Goal: Task Accomplishment & Management: Manage account settings

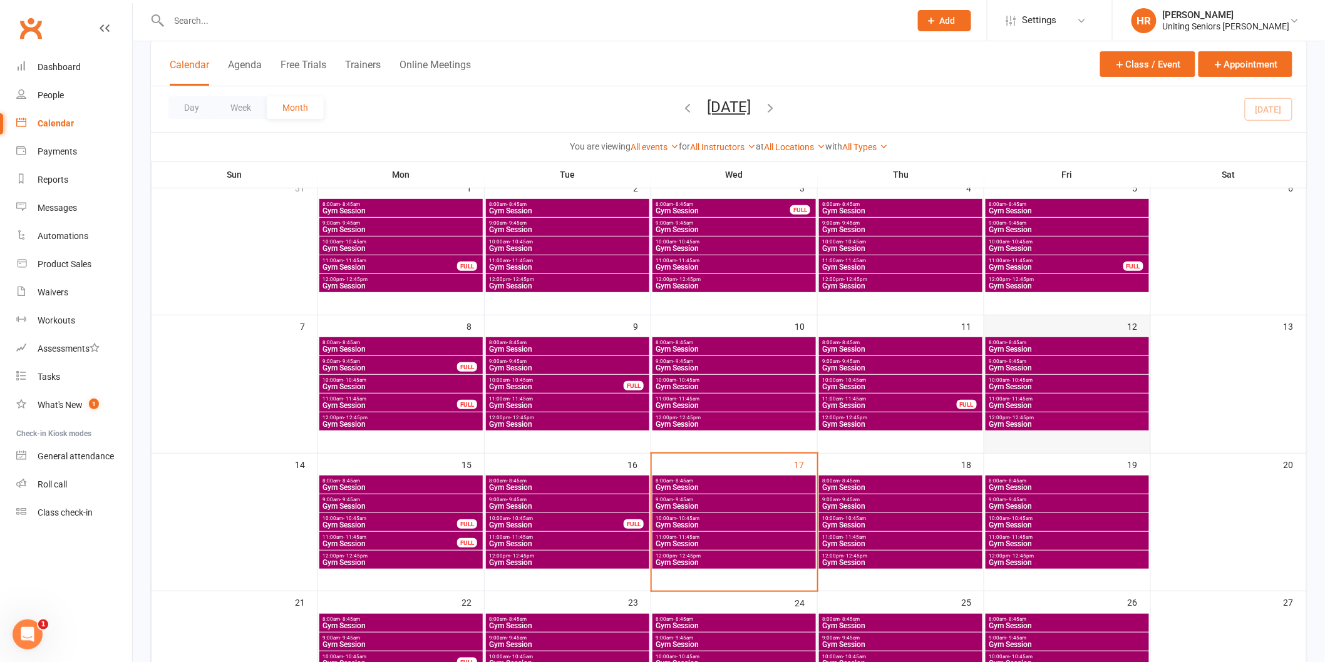
scroll to position [278, 0]
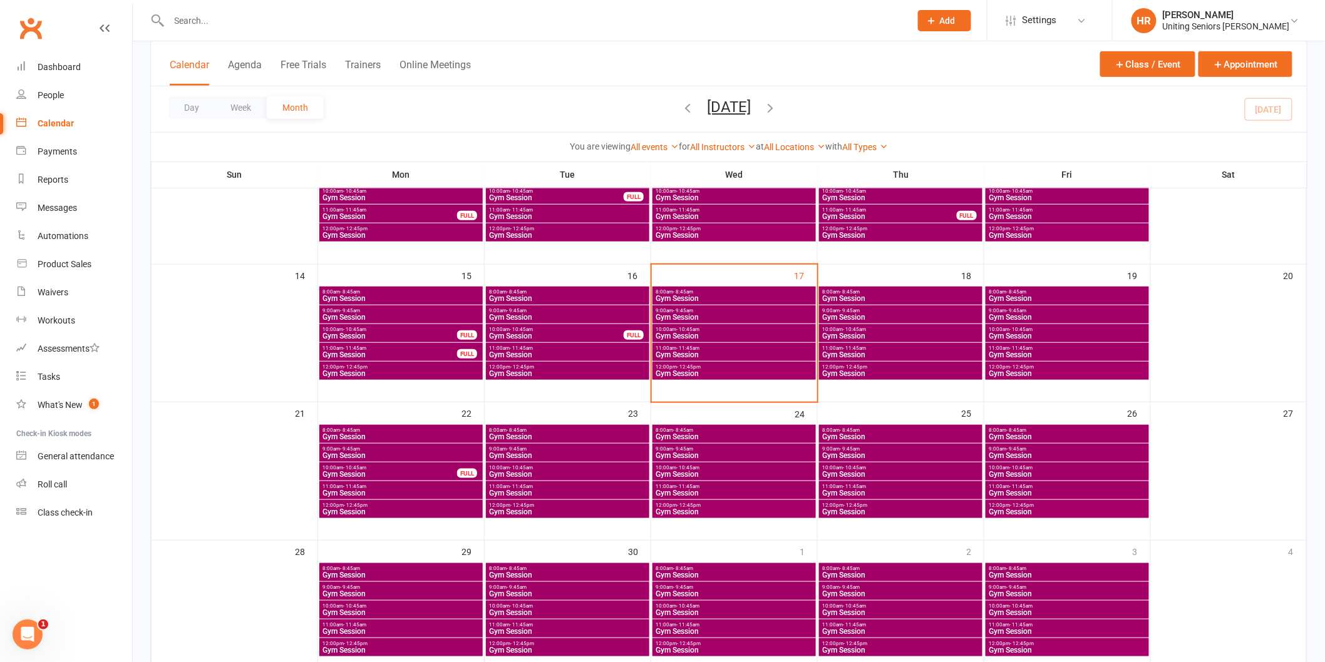
click at [1023, 327] on span "- 10:45am" at bounding box center [1020, 330] width 23 height 6
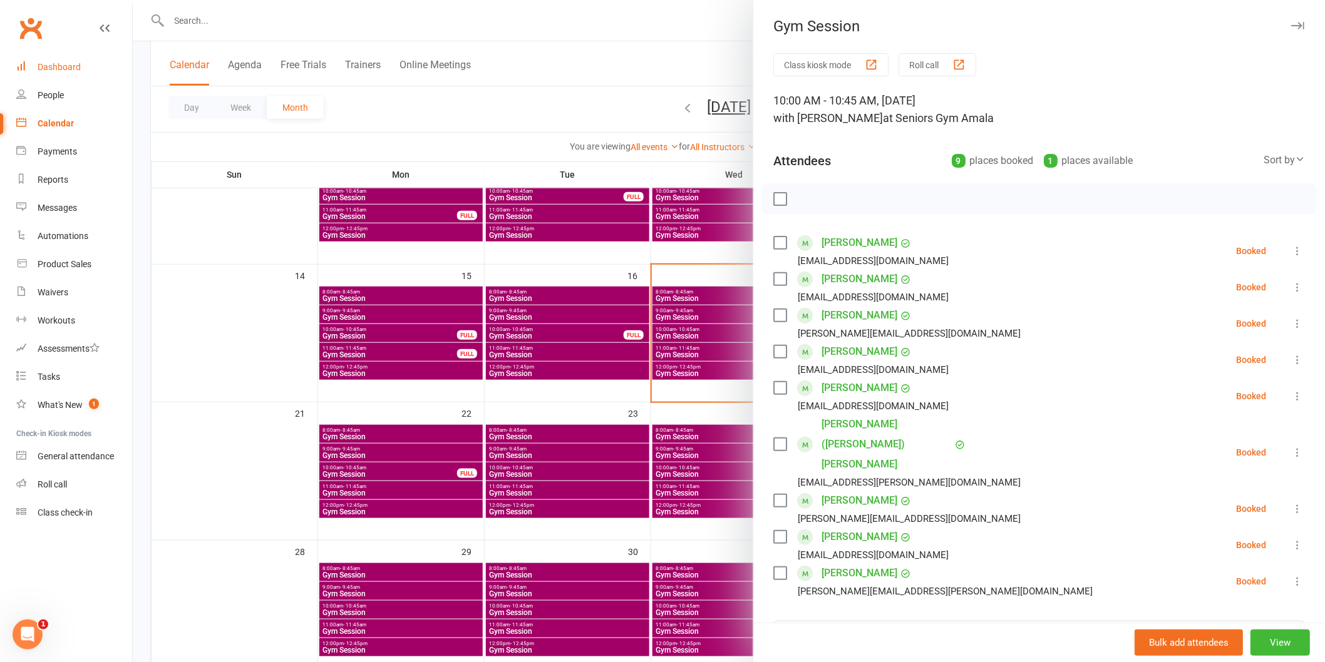
click at [47, 66] on div "Dashboard" at bounding box center [59, 67] width 43 height 10
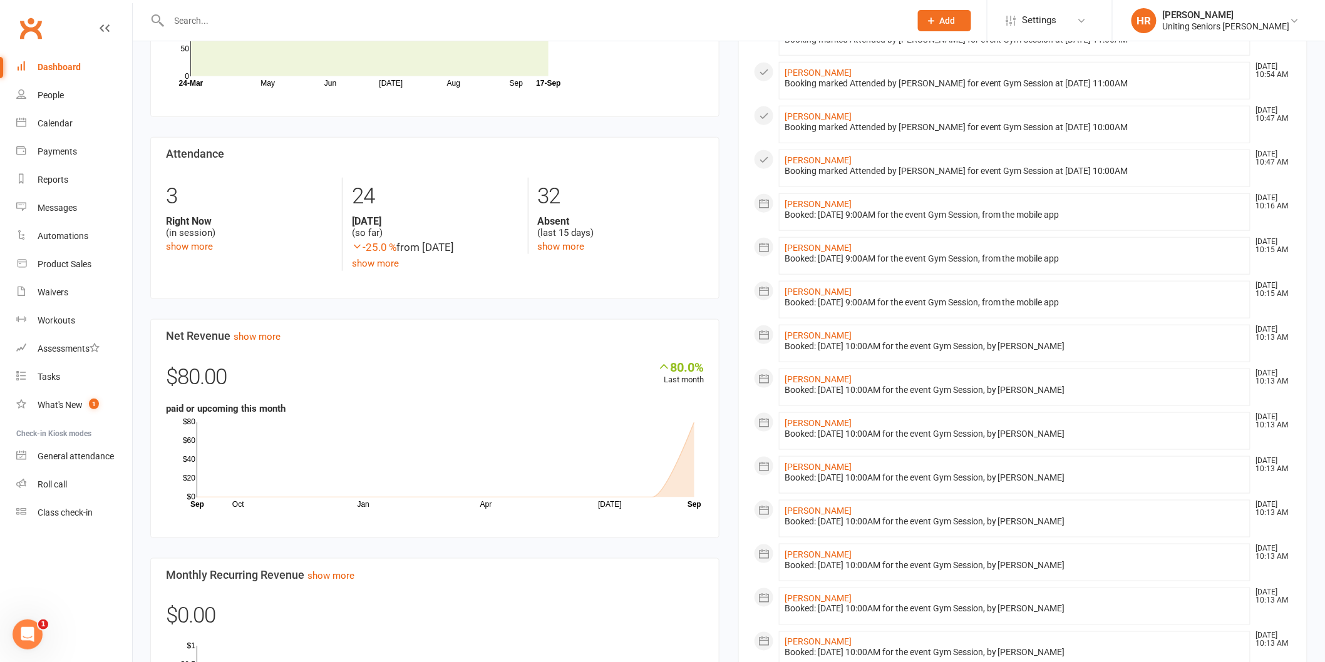
scroll to position [417, 0]
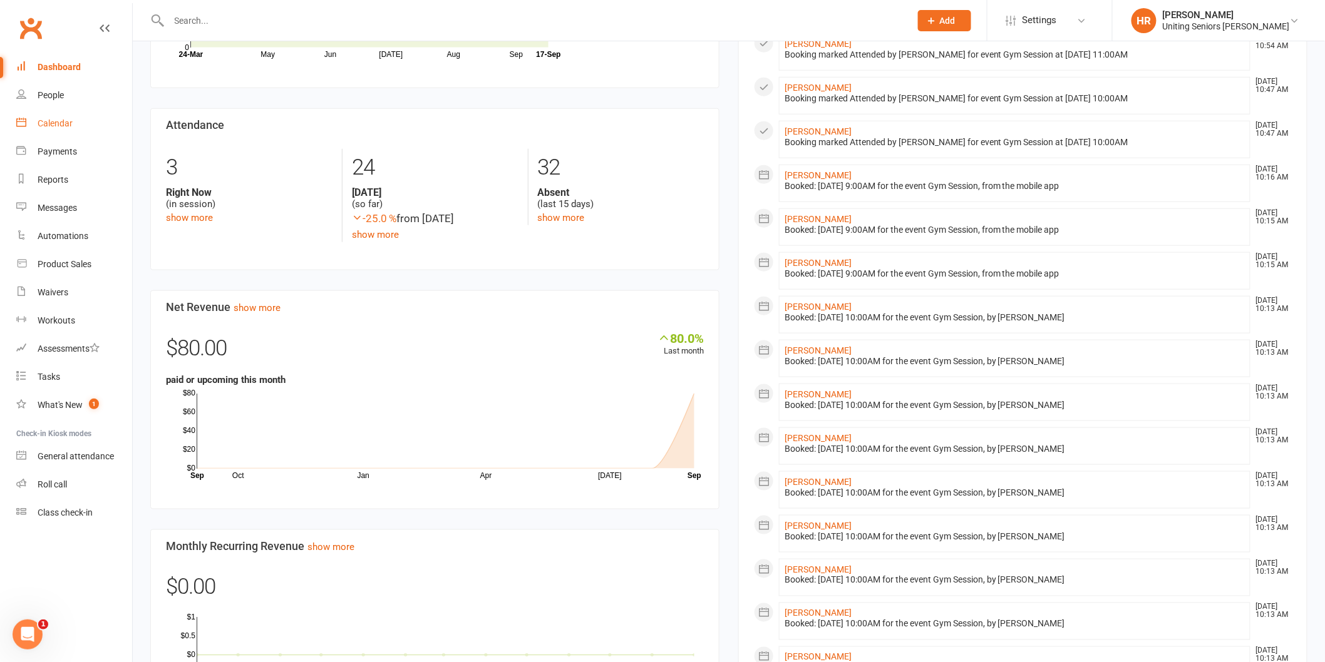
click at [71, 127] on div "Calendar" at bounding box center [55, 123] width 35 height 10
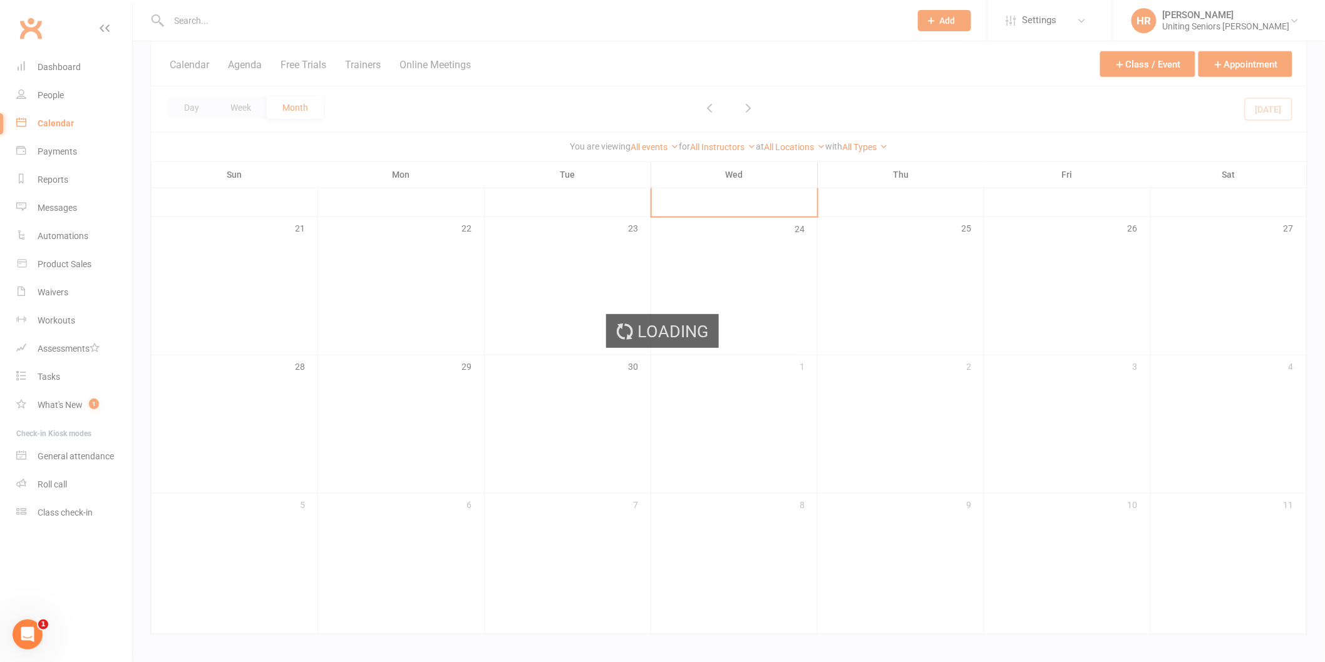
scroll to position [472, 0]
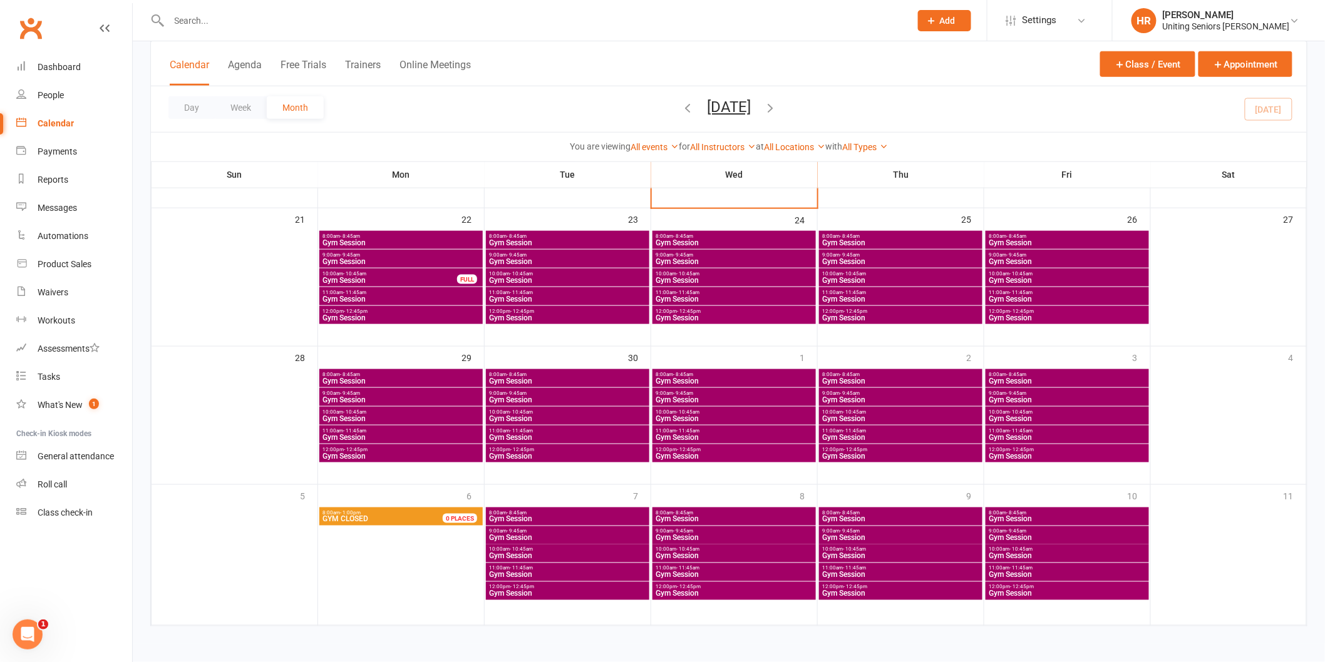
click at [395, 293] on span "11:00am - 11:45am" at bounding box center [401, 293] width 158 height 6
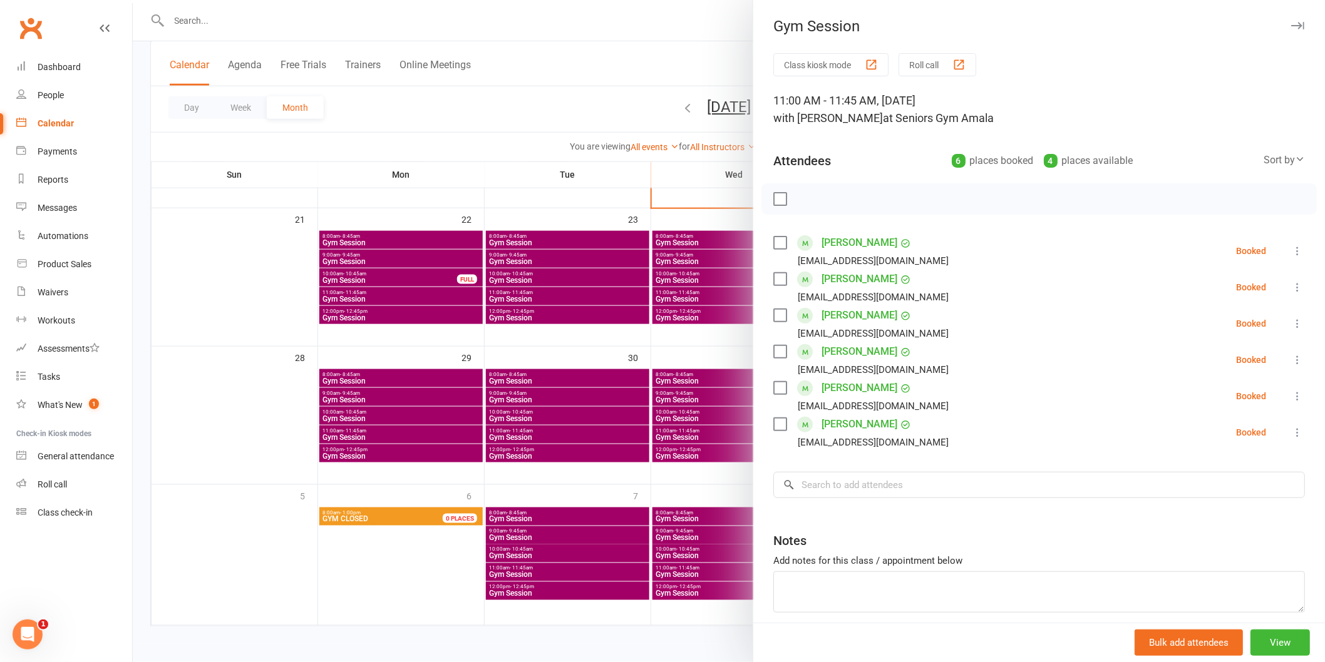
click at [395, 293] on div at bounding box center [729, 331] width 1192 height 662
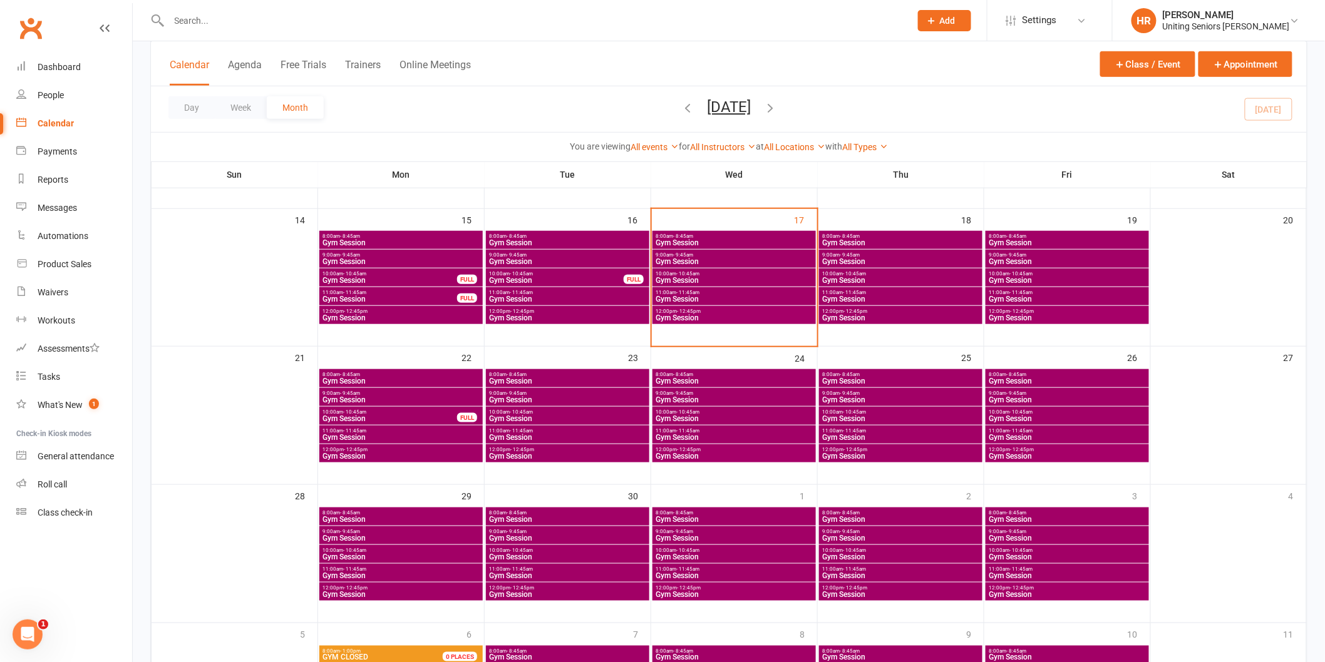
scroll to position [333, 0]
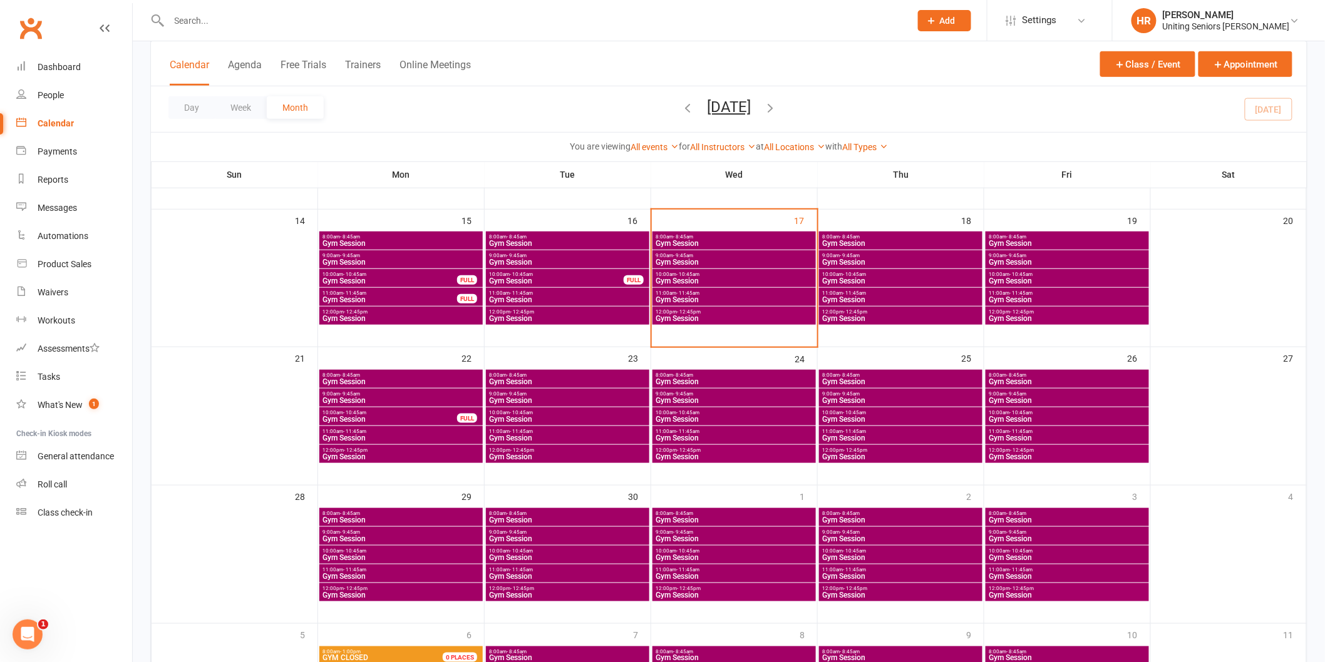
click at [1003, 293] on span "11:00am - 11:45am" at bounding box center [1067, 293] width 158 height 6
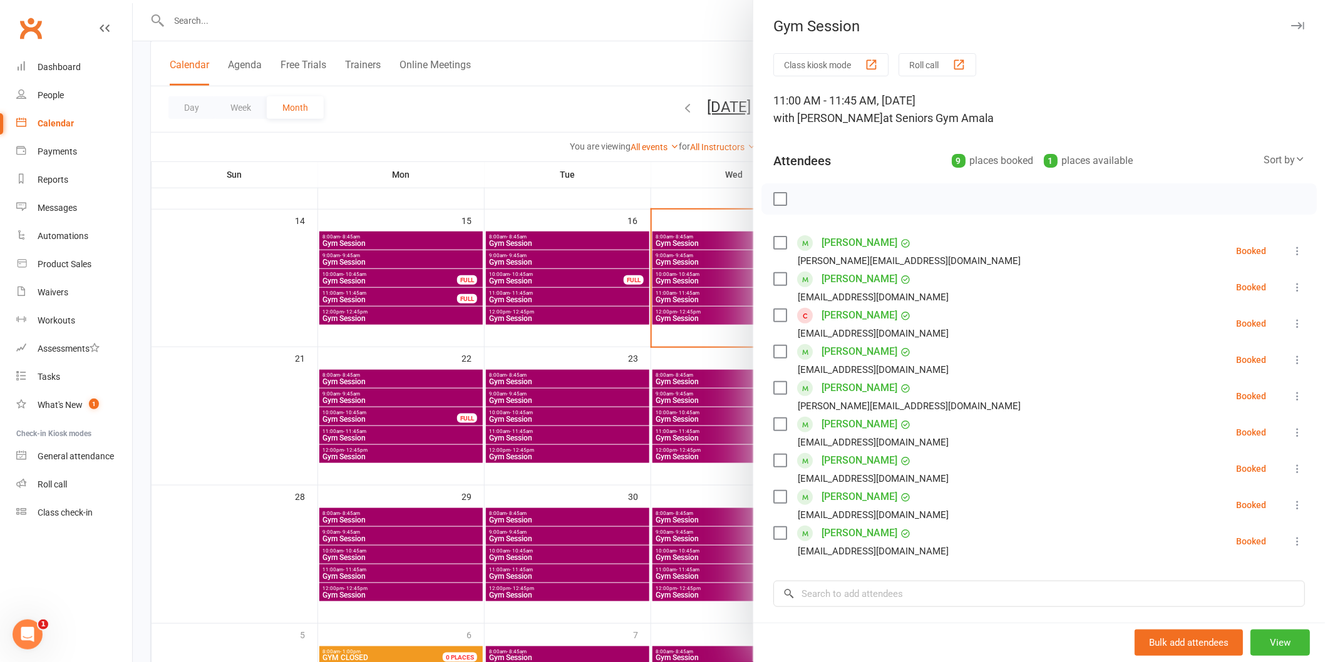
click at [1291, 327] on icon at bounding box center [1297, 323] width 13 height 13
click at [1245, 383] on link "Remove" at bounding box center [1236, 373] width 135 height 25
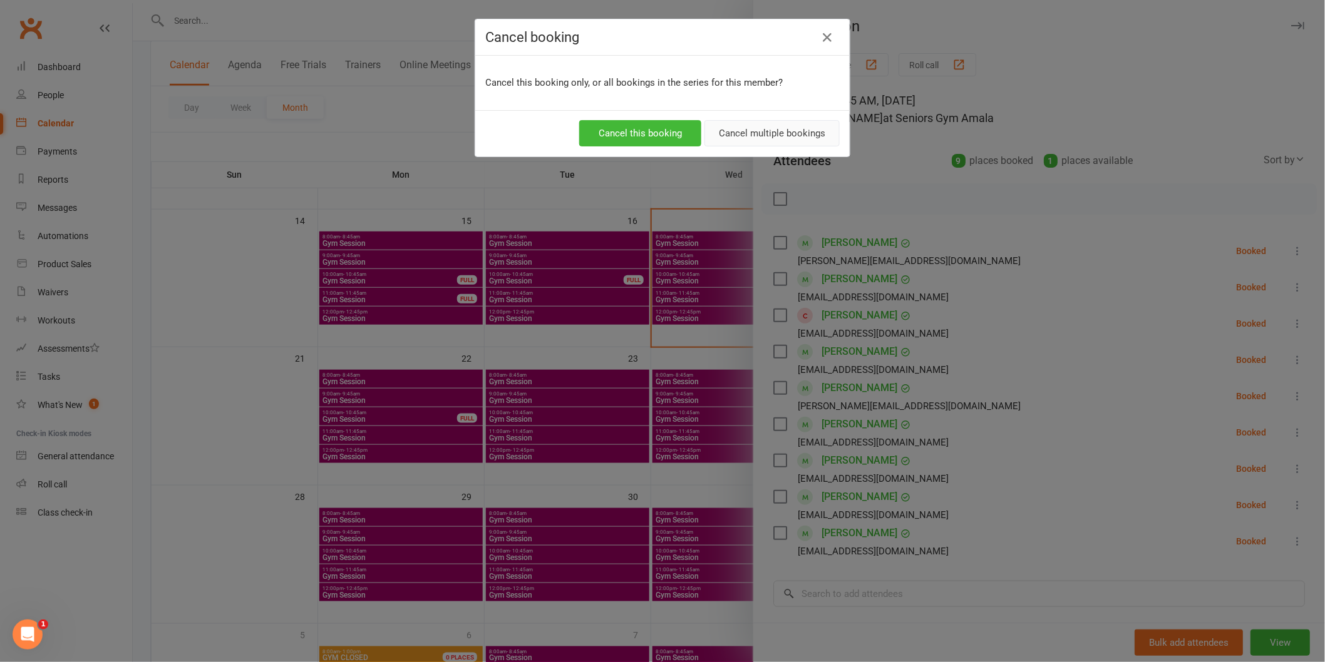
click at [758, 127] on button "Cancel multiple bookings" at bounding box center [771, 133] width 135 height 26
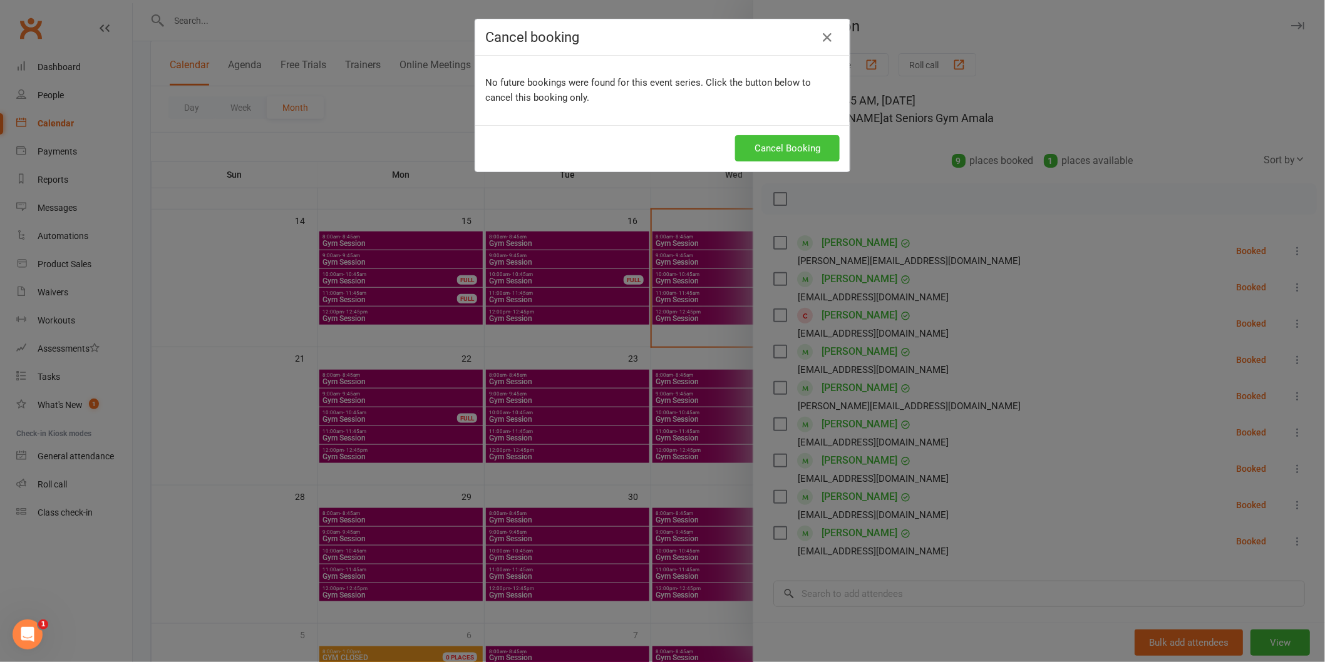
click at [756, 155] on button "Cancel Booking" at bounding box center [787, 148] width 105 height 26
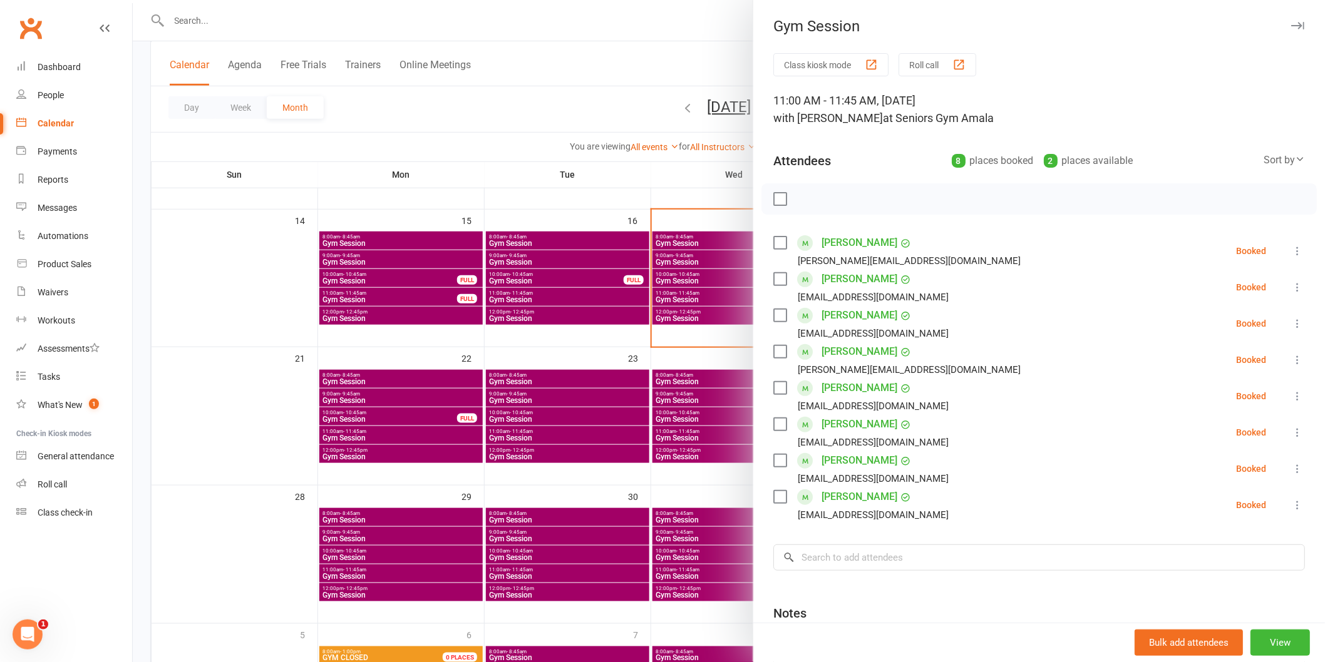
drag, startPoint x: 603, startPoint y: 525, endPoint x: 369, endPoint y: 477, distance: 238.9
click at [601, 524] on div at bounding box center [729, 331] width 1192 height 662
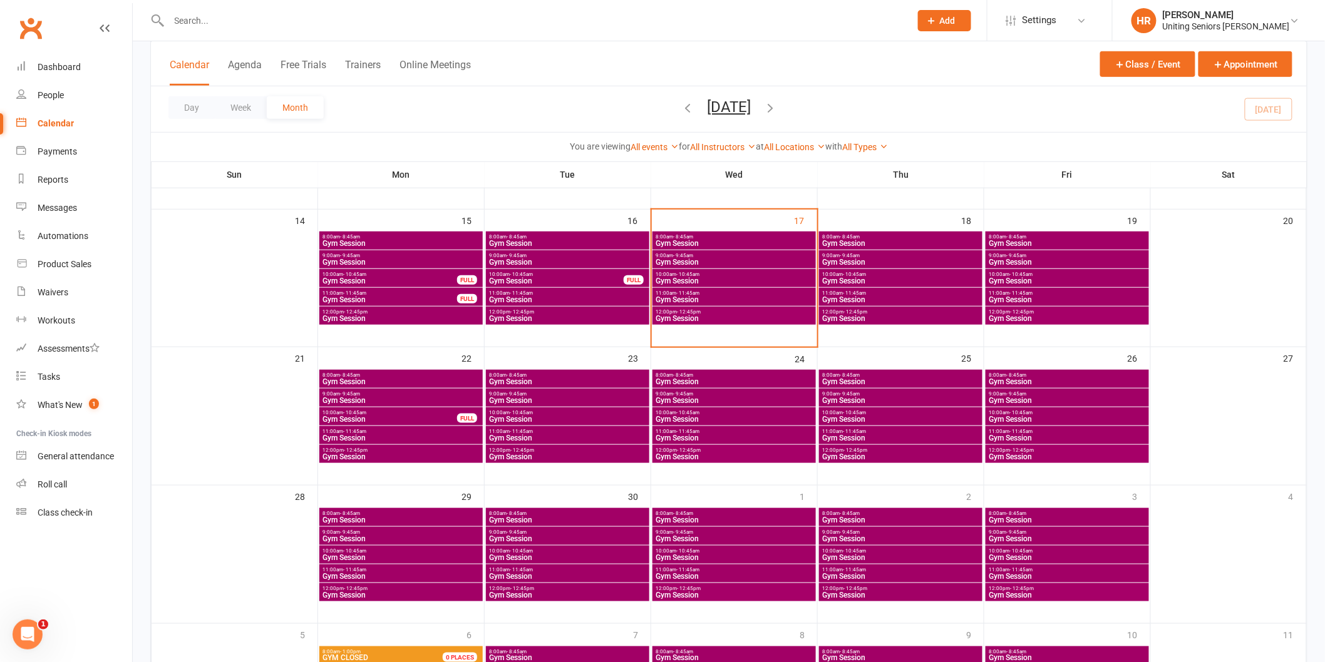
click at [381, 440] on span "Gym Session" at bounding box center [401, 438] width 158 height 8
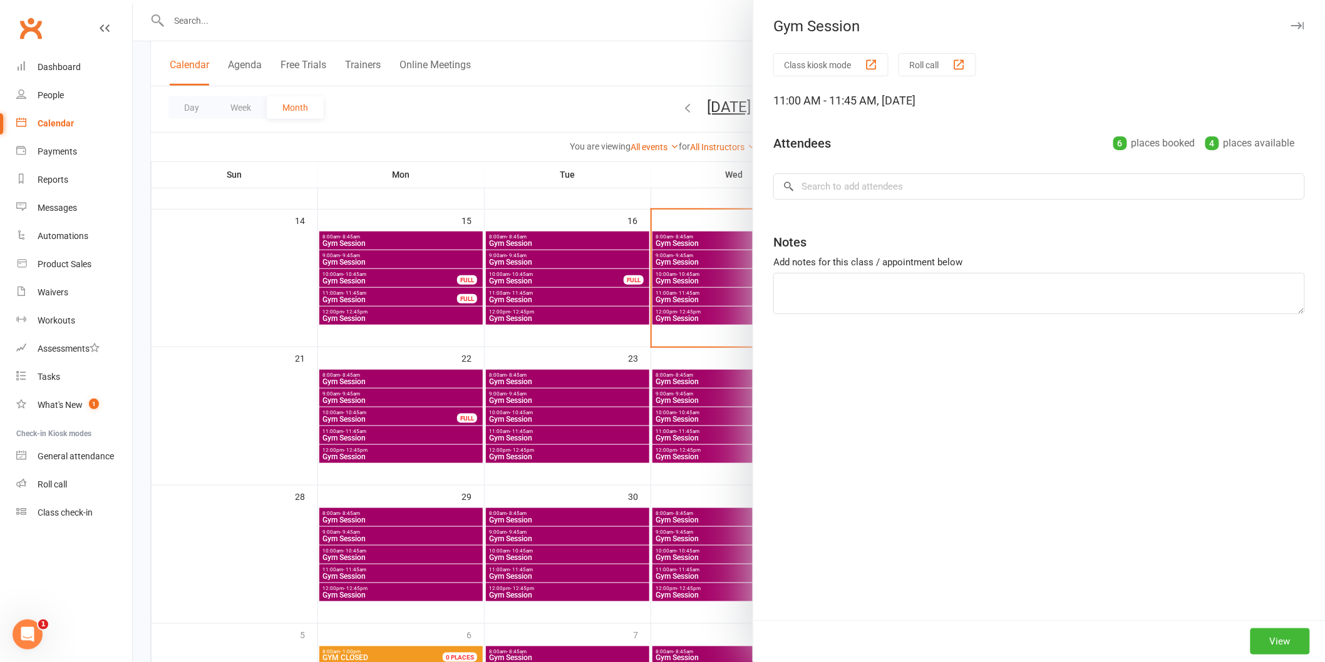
drag, startPoint x: 381, startPoint y: 440, endPoint x: 558, endPoint y: 436, distance: 177.2
click at [396, 436] on div at bounding box center [729, 331] width 1192 height 662
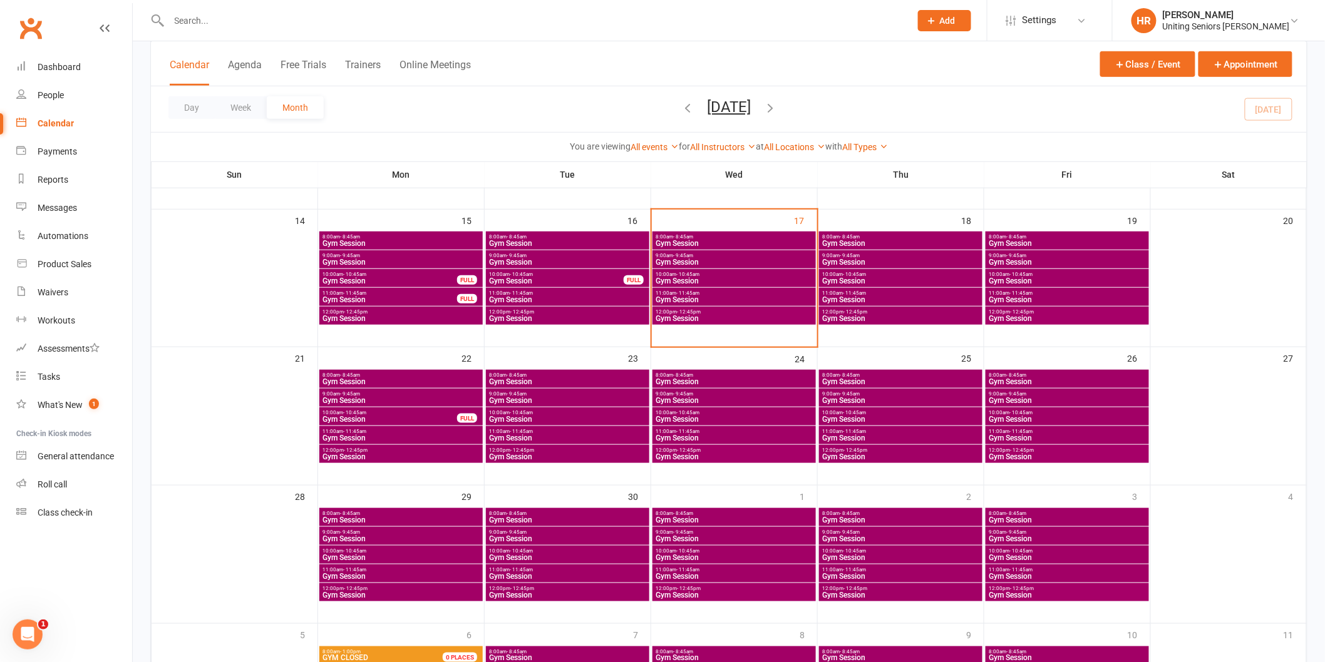
click at [735, 433] on span "11:00am - 11:45am" at bounding box center [734, 432] width 158 height 6
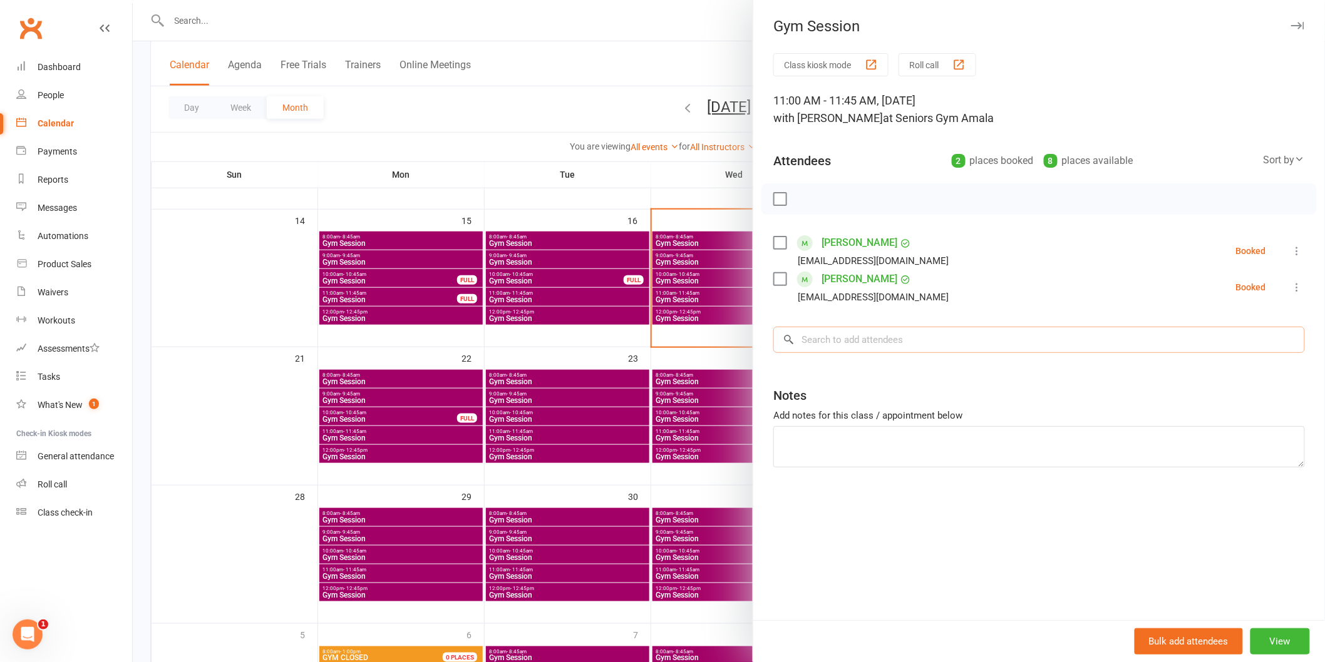
click at [875, 341] on input "search" at bounding box center [1038, 340] width 531 height 26
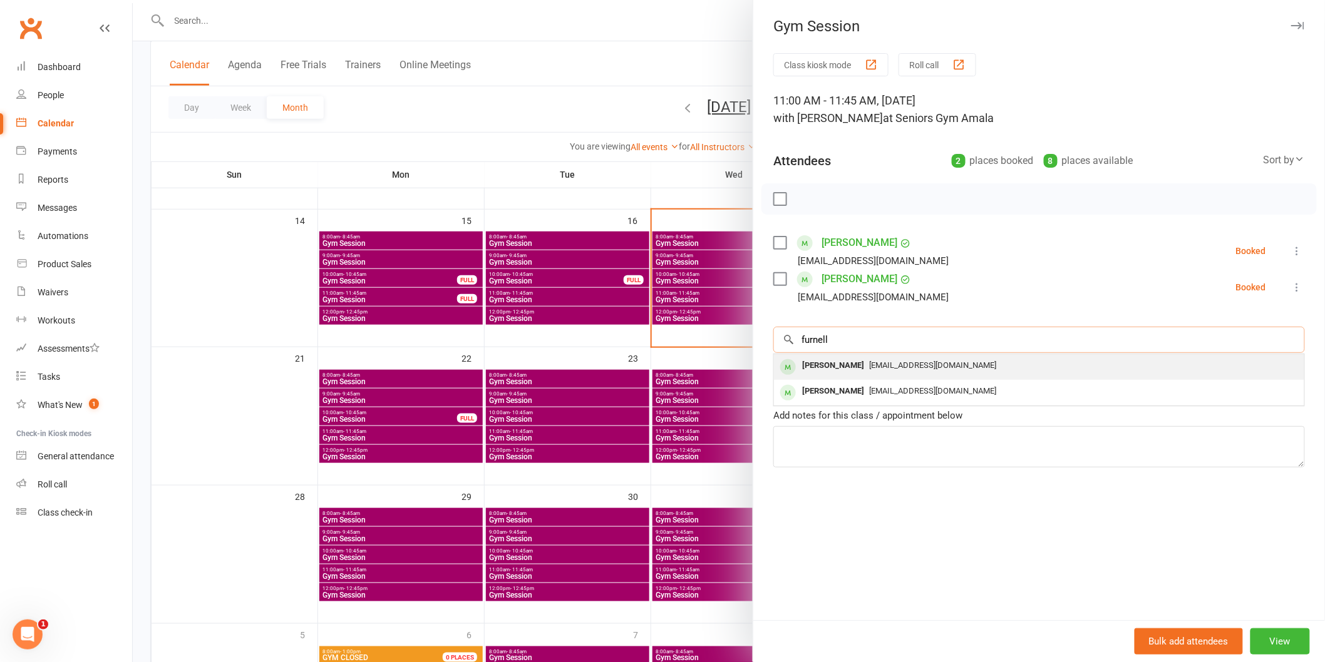
type input "furnell"
click at [885, 354] on div "[PERSON_NAME] [PERSON_NAME][EMAIL_ADDRESS][PERSON_NAME][DOMAIN_NAME]" at bounding box center [1039, 367] width 530 height 26
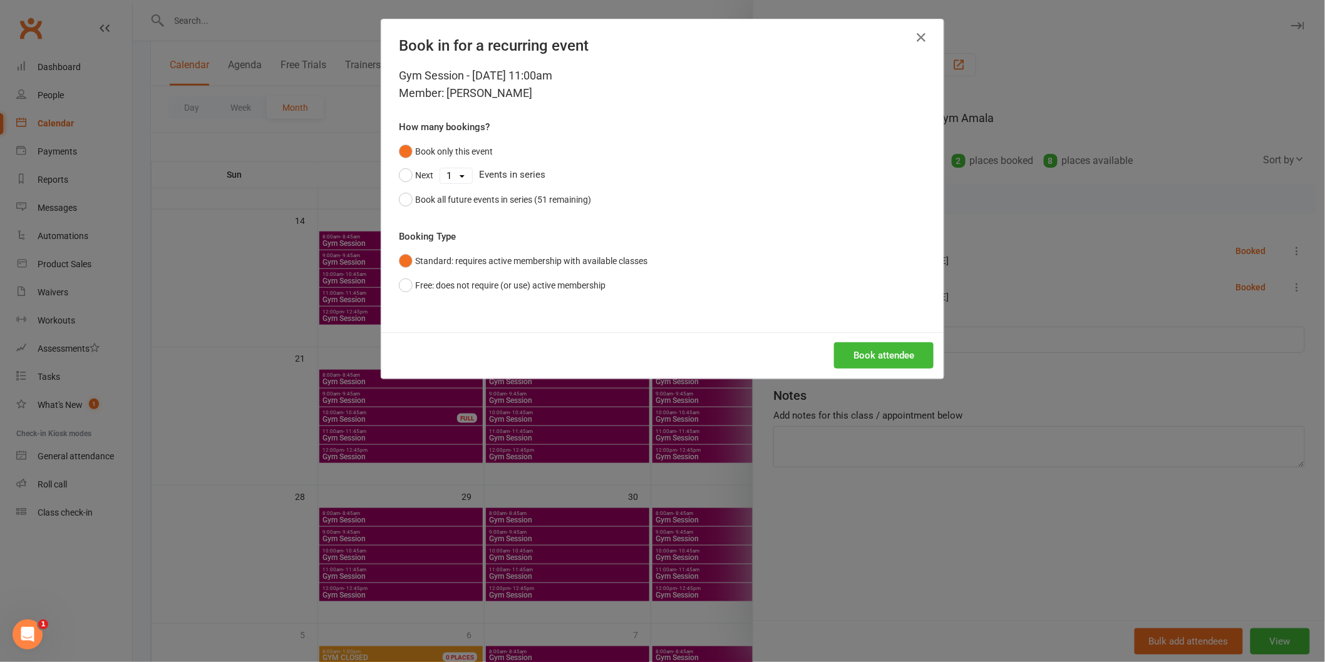
click at [881, 314] on div "Gym Session - [DATE] 11:00am Member: [PERSON_NAME] How many bookings? Book only…" at bounding box center [662, 199] width 562 height 265
click at [871, 346] on button "Book attendee" at bounding box center [884, 355] width 100 height 26
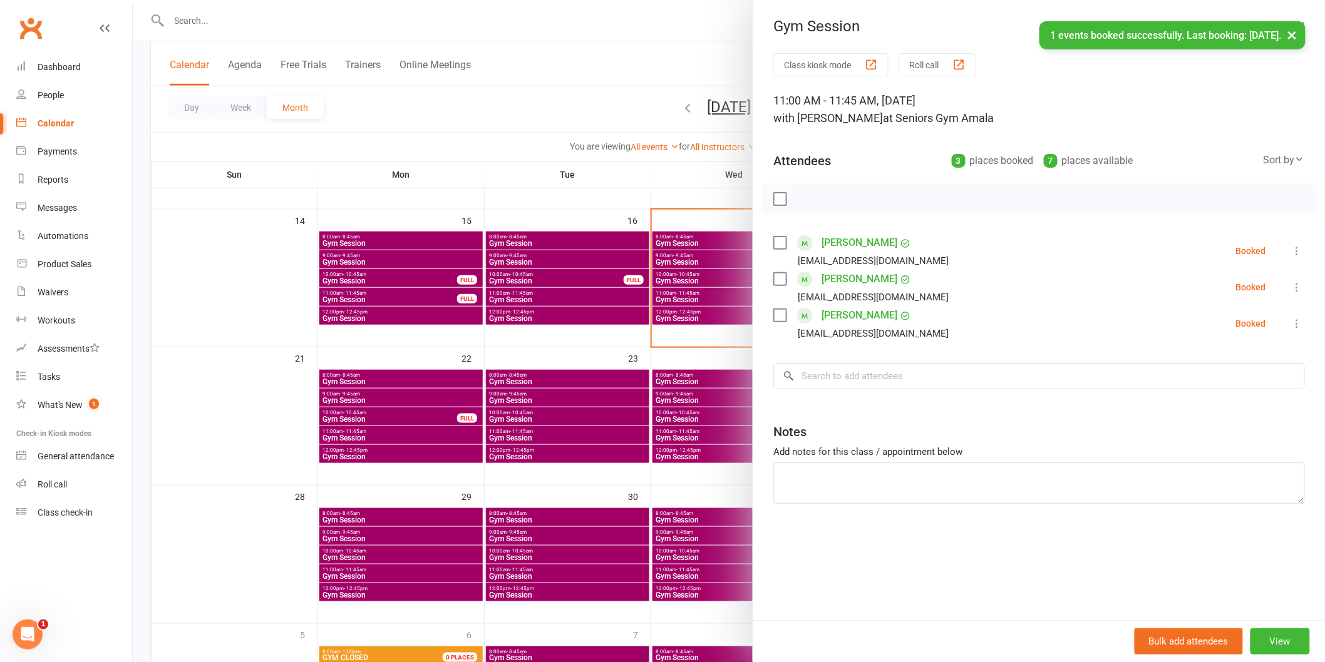
click at [700, 374] on div at bounding box center [729, 331] width 1192 height 662
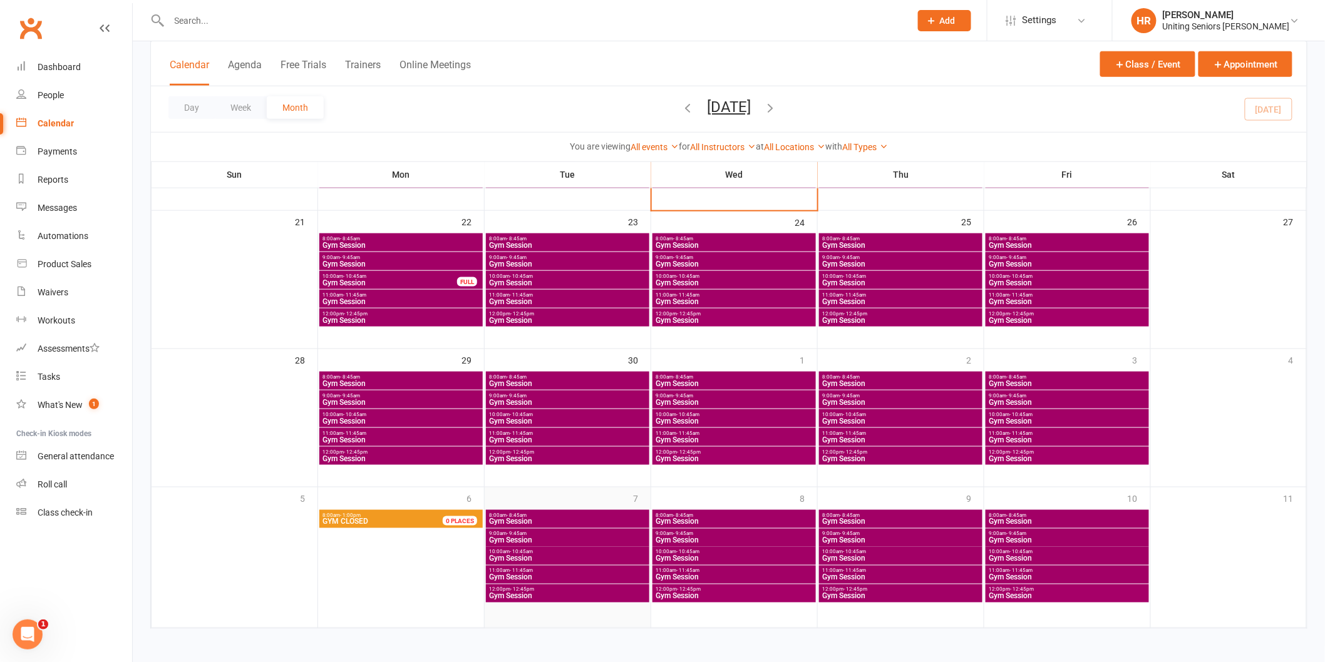
scroll to position [472, 0]
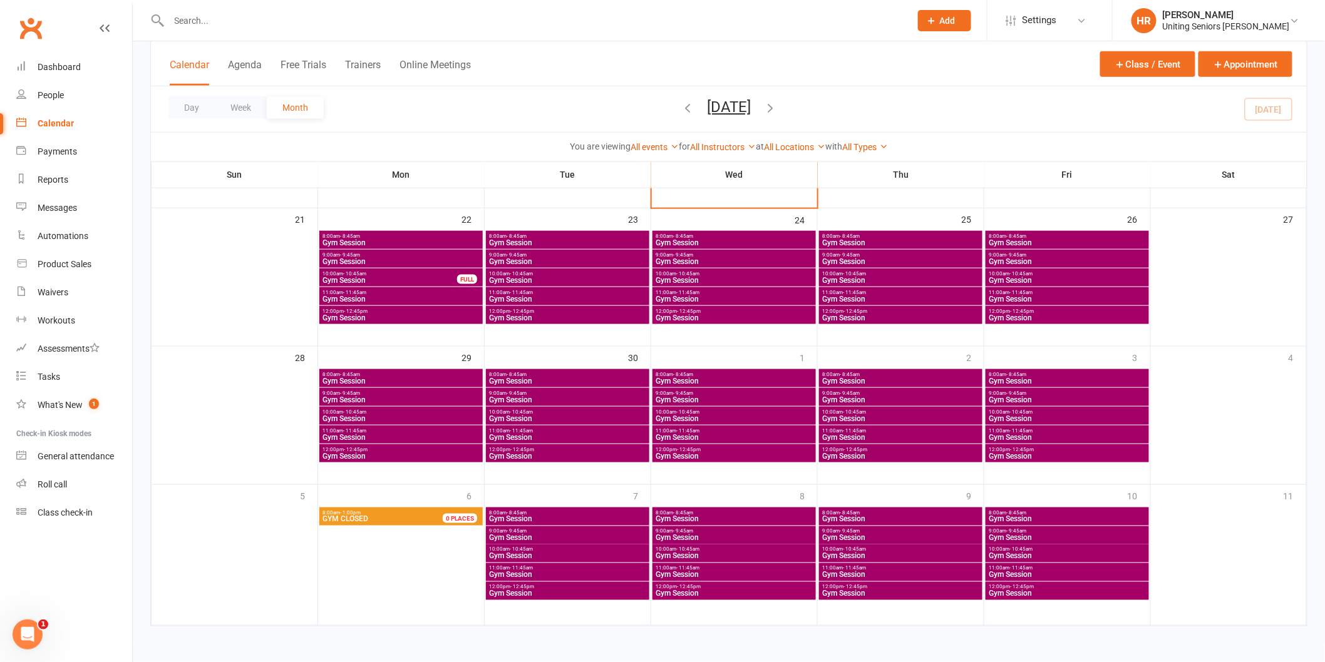
click at [234, 19] on input "text" at bounding box center [533, 21] width 736 height 18
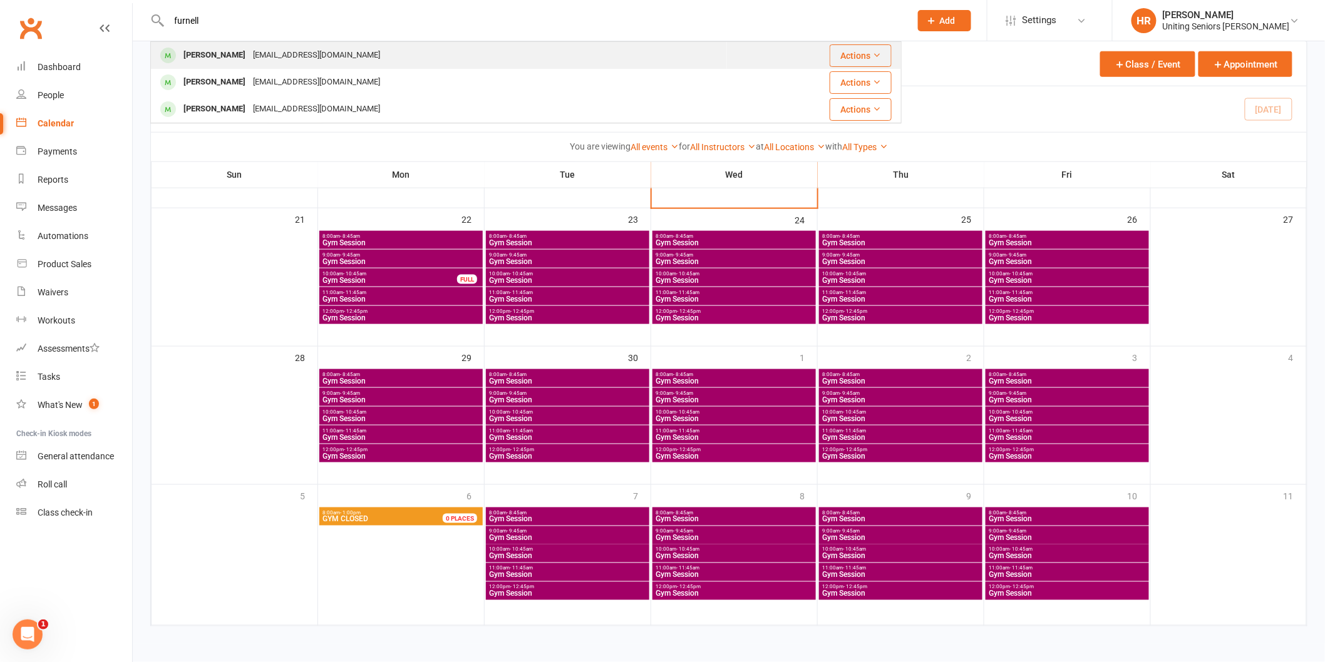
type input "furnell"
click at [292, 56] on div "[EMAIL_ADDRESS][DOMAIN_NAME]" at bounding box center [316, 55] width 135 height 18
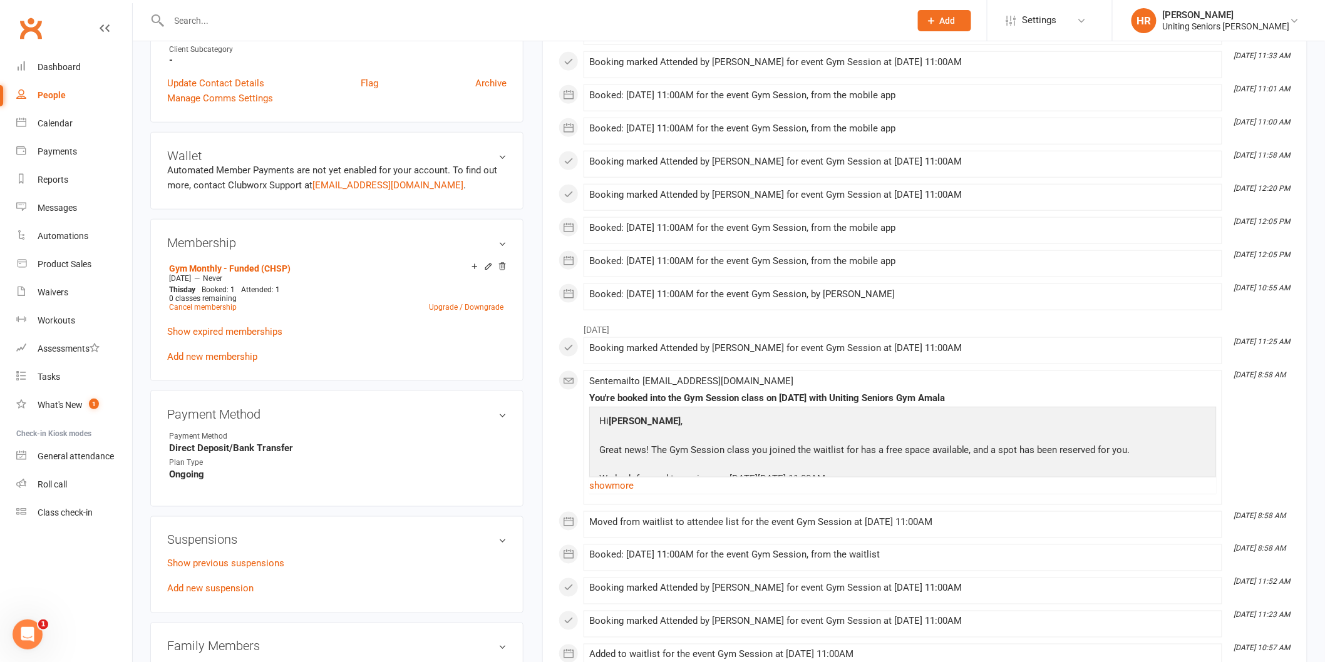
scroll to position [486, 0]
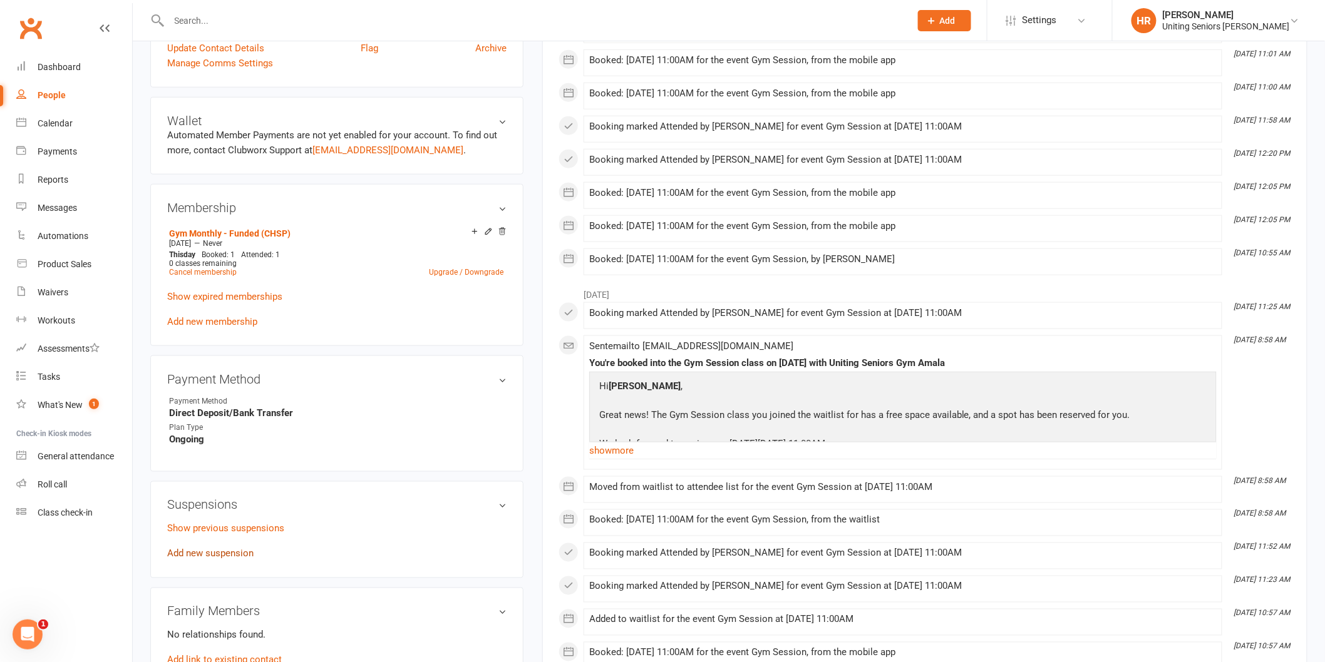
click at [217, 548] on link "Add new suspension" at bounding box center [210, 553] width 86 height 11
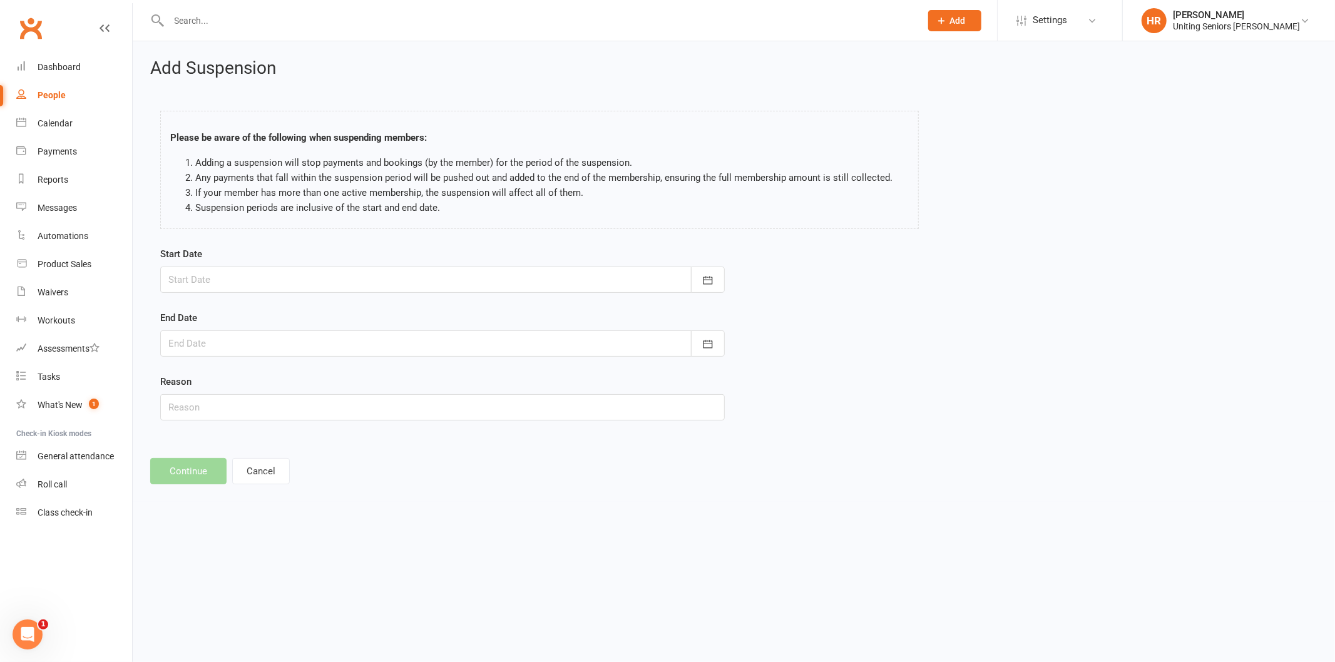
click at [403, 292] on div at bounding box center [442, 280] width 565 height 26
click at [363, 408] on button "20" at bounding box center [379, 407] width 32 height 23
type input "[DATE]"
click at [302, 346] on div at bounding box center [442, 344] width 565 height 26
click at [374, 374] on icon "button" at bounding box center [378, 376] width 9 height 10
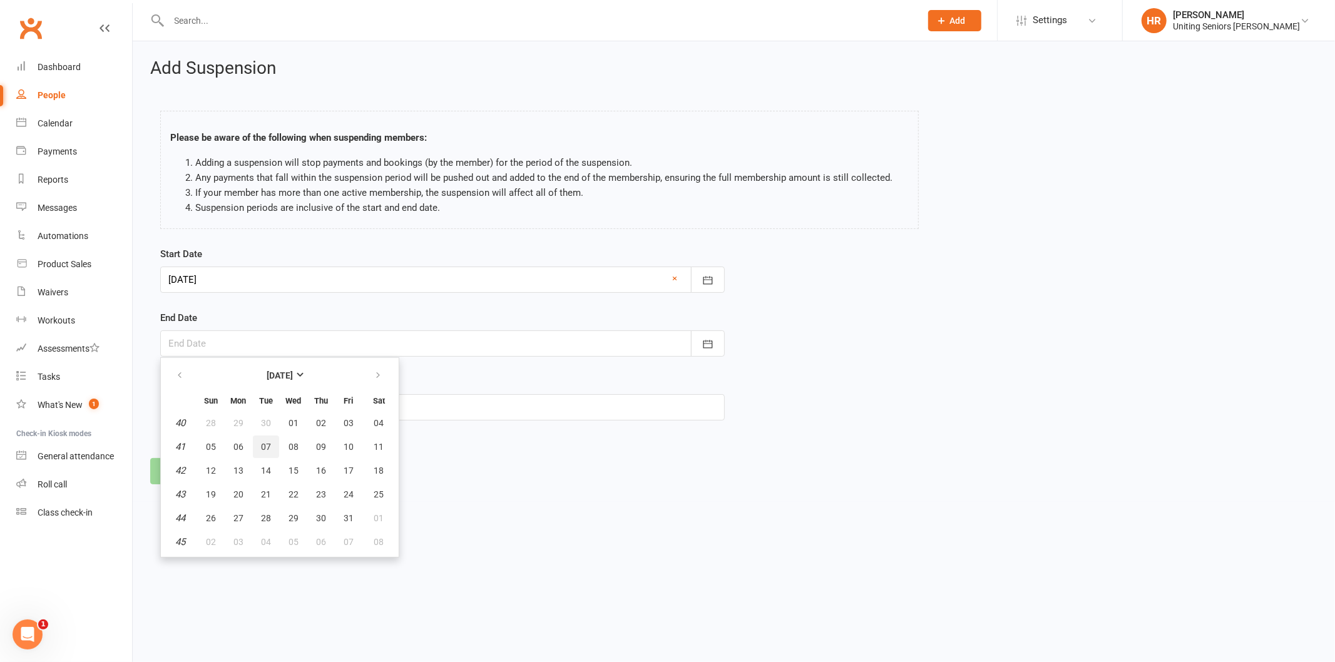
click at [269, 446] on button "07" at bounding box center [266, 447] width 26 height 23
type input "[DATE]"
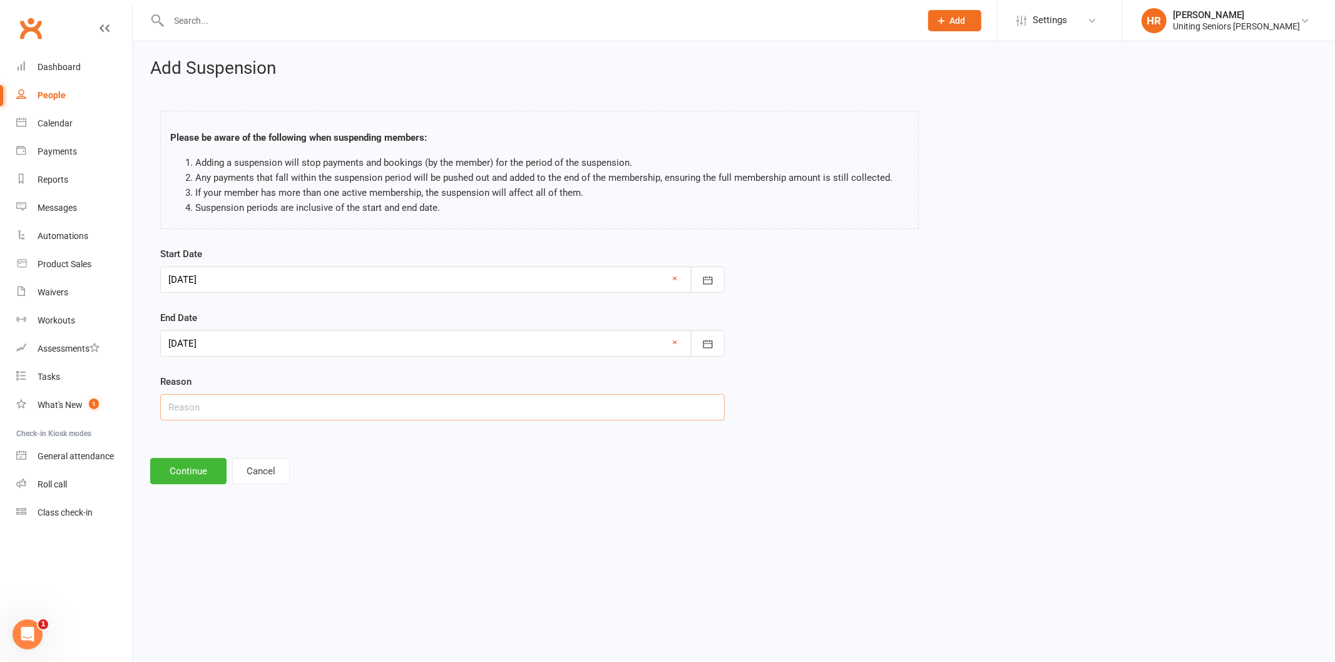
click at [262, 408] on input "text" at bounding box center [442, 407] width 565 height 26
type input "holiday"
click at [203, 476] on button "Continue" at bounding box center [188, 471] width 76 height 26
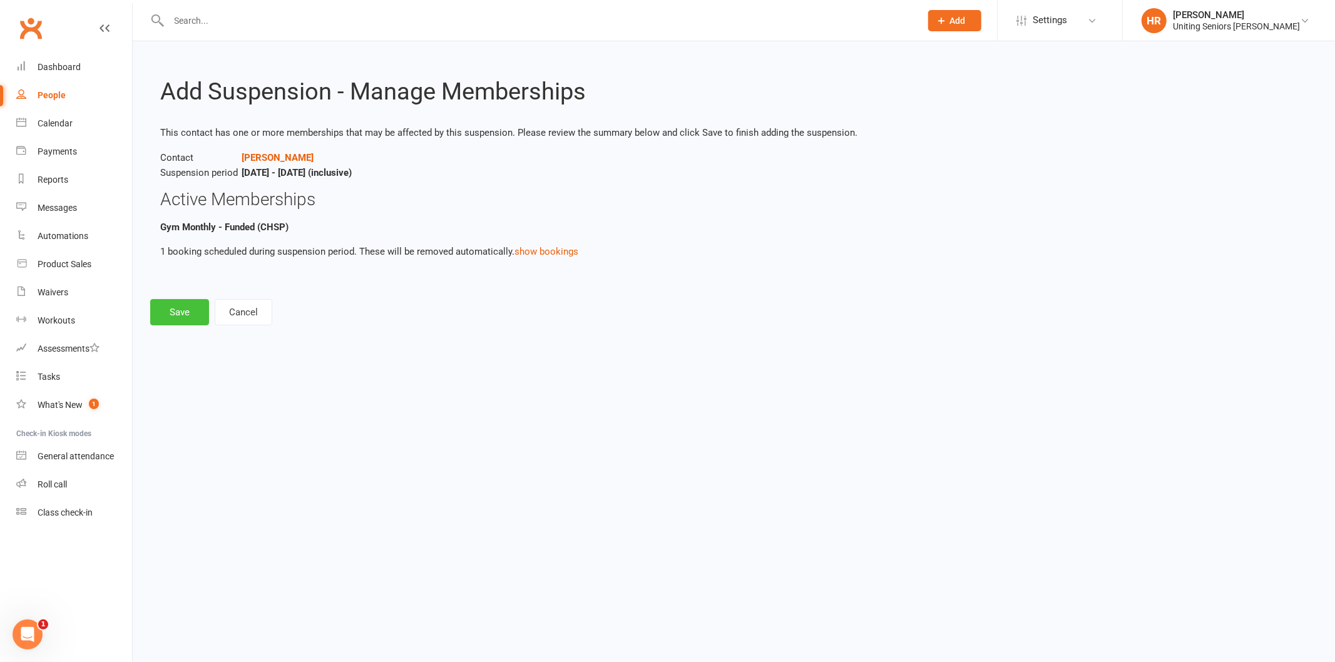
click at [173, 307] on button "Save" at bounding box center [179, 312] width 59 height 26
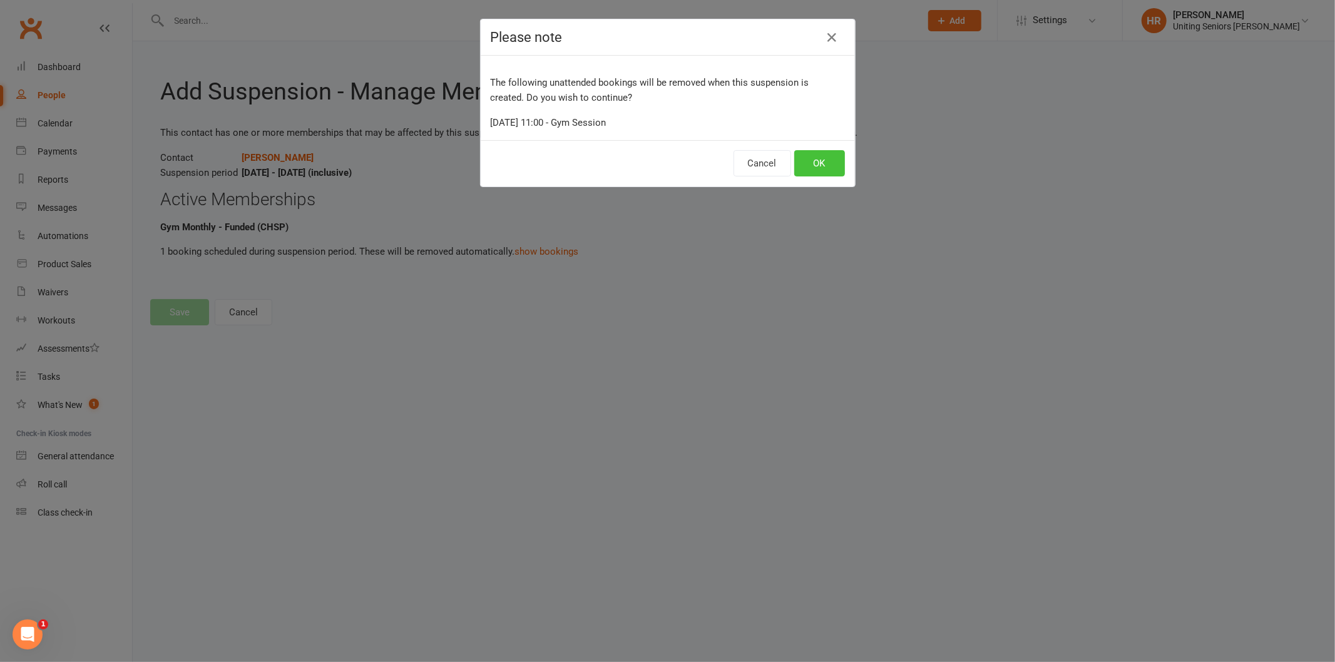
click at [817, 175] on button "OK" at bounding box center [819, 163] width 51 height 26
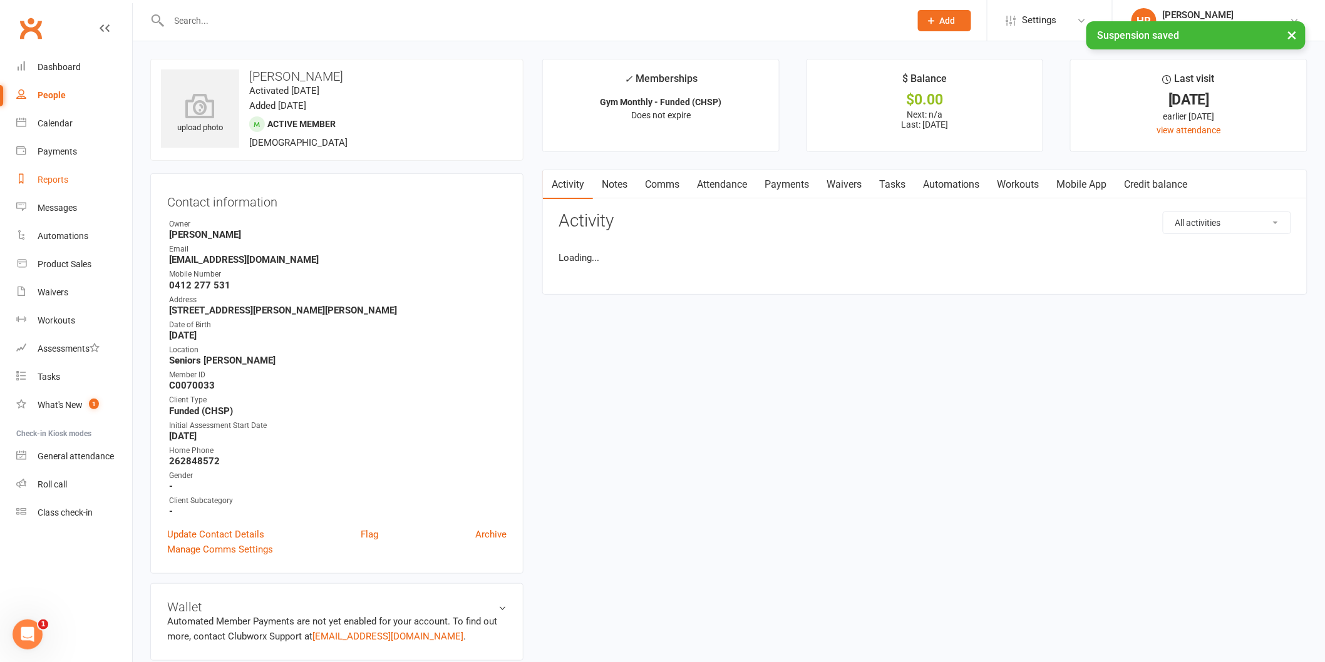
click at [41, 182] on div "Reports" at bounding box center [53, 180] width 31 height 10
select select "100"
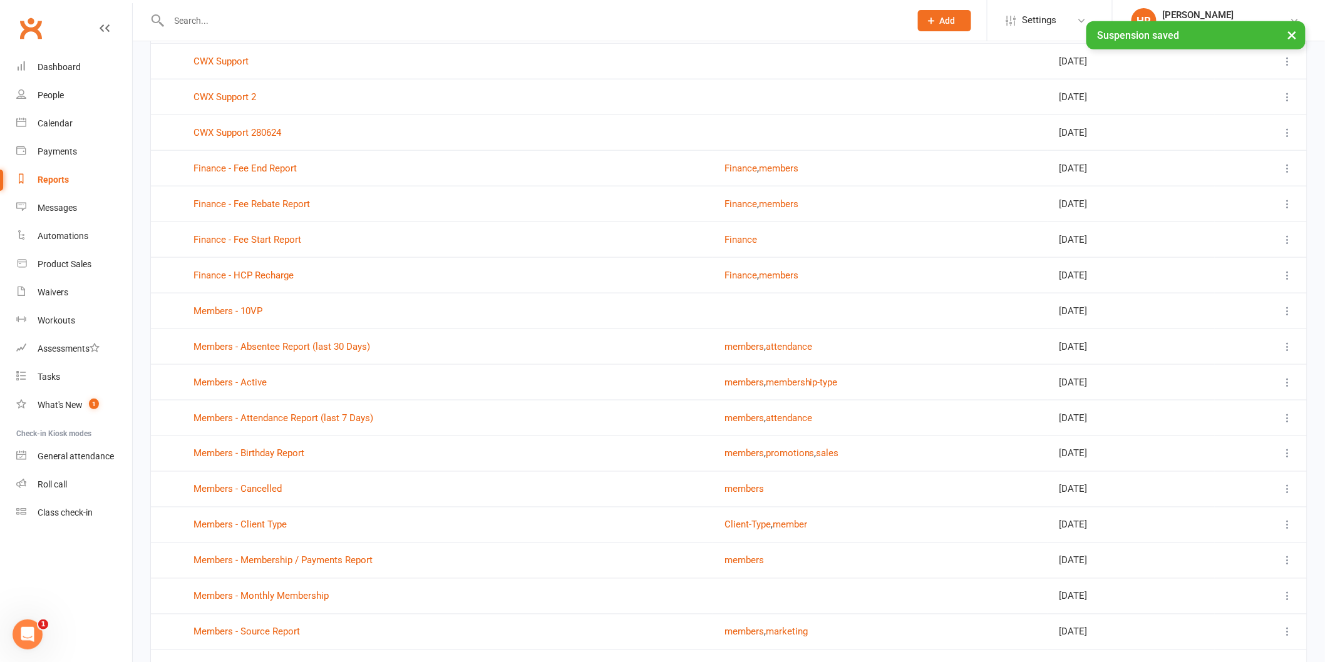
scroll to position [556, 0]
click at [287, 210] on td "Finance - Fee Rebate Report" at bounding box center [447, 203] width 531 height 36
click at [289, 207] on link "Finance - Fee Rebate Report" at bounding box center [251, 203] width 116 height 11
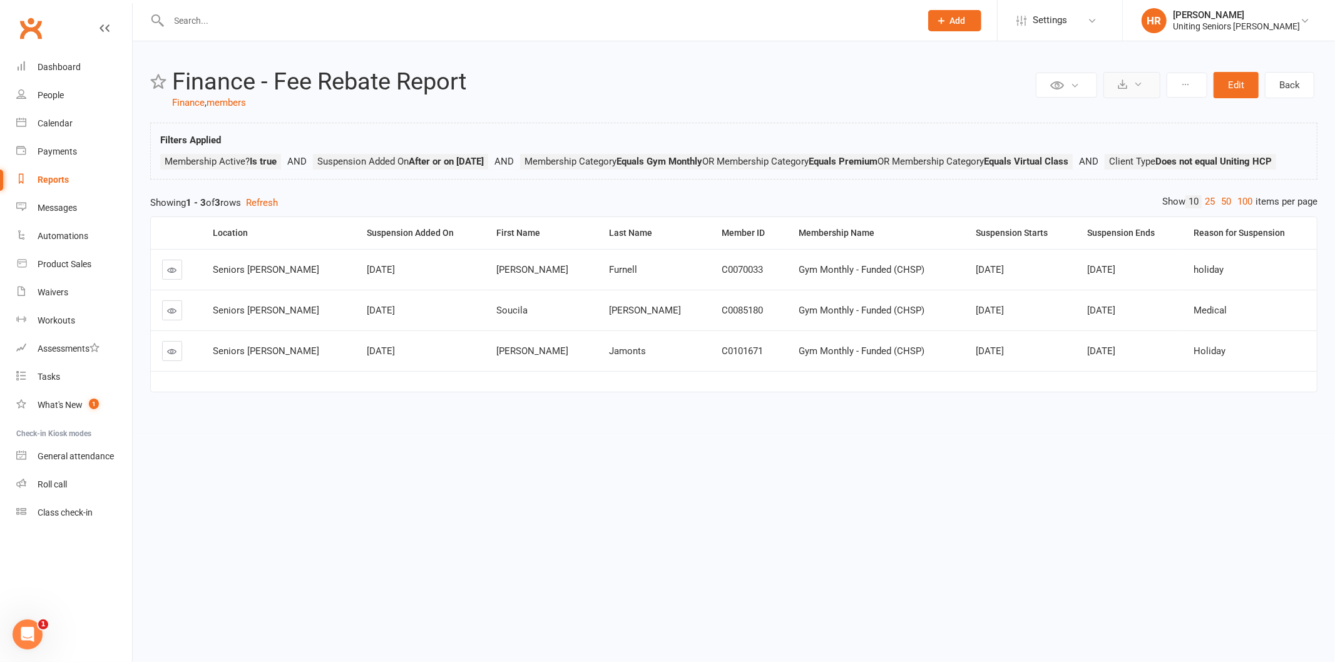
click at [1129, 93] on button at bounding box center [1132, 85] width 57 height 26
click at [1121, 113] on link "Export to CSV" at bounding box center [1094, 115] width 131 height 25
click at [52, 69] on div "Dashboard" at bounding box center [59, 67] width 43 height 10
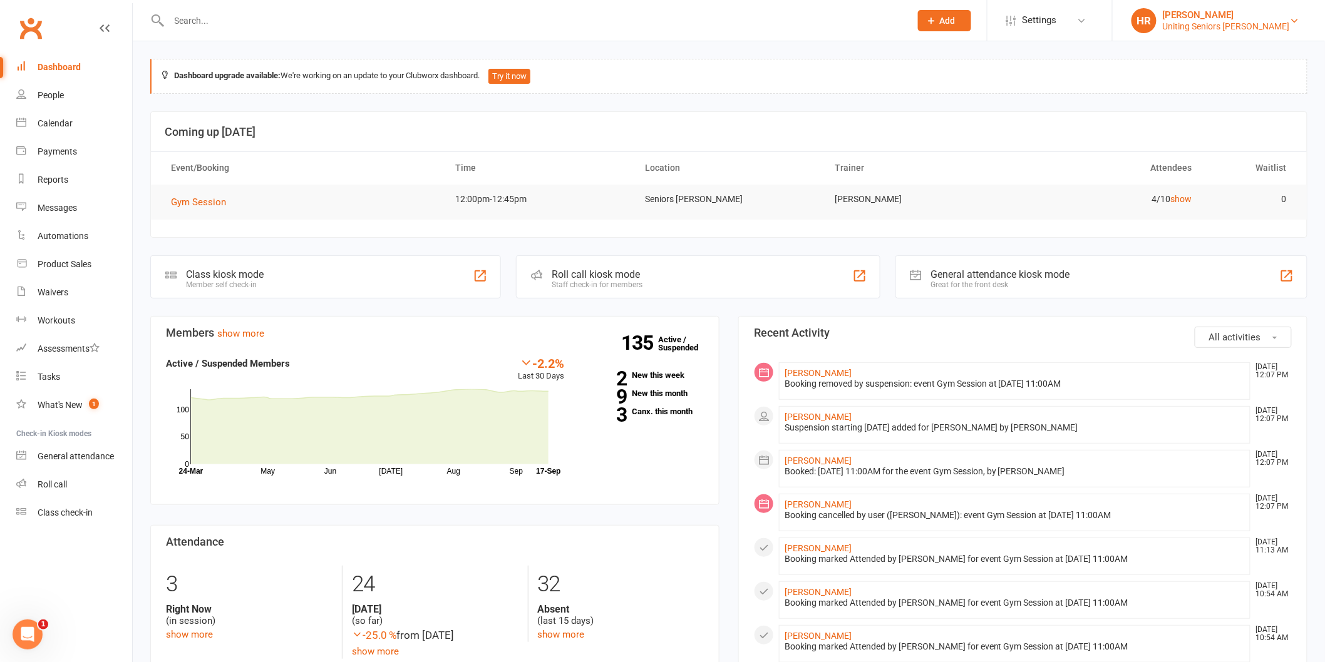
click at [1268, 30] on div "Uniting Seniors [PERSON_NAME]" at bounding box center [1225, 26] width 127 height 11
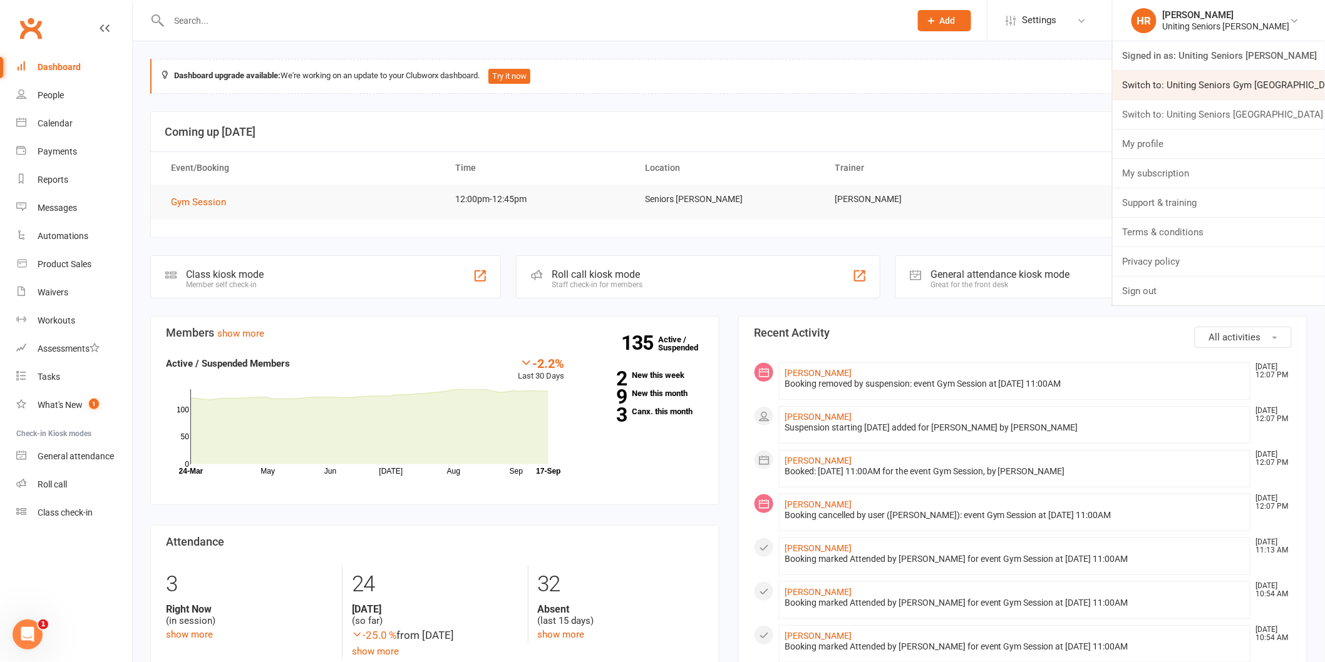
click at [1255, 90] on link "Switch to: Uniting Seniors Gym [GEOGRAPHIC_DATA]" at bounding box center [1218, 85] width 212 height 29
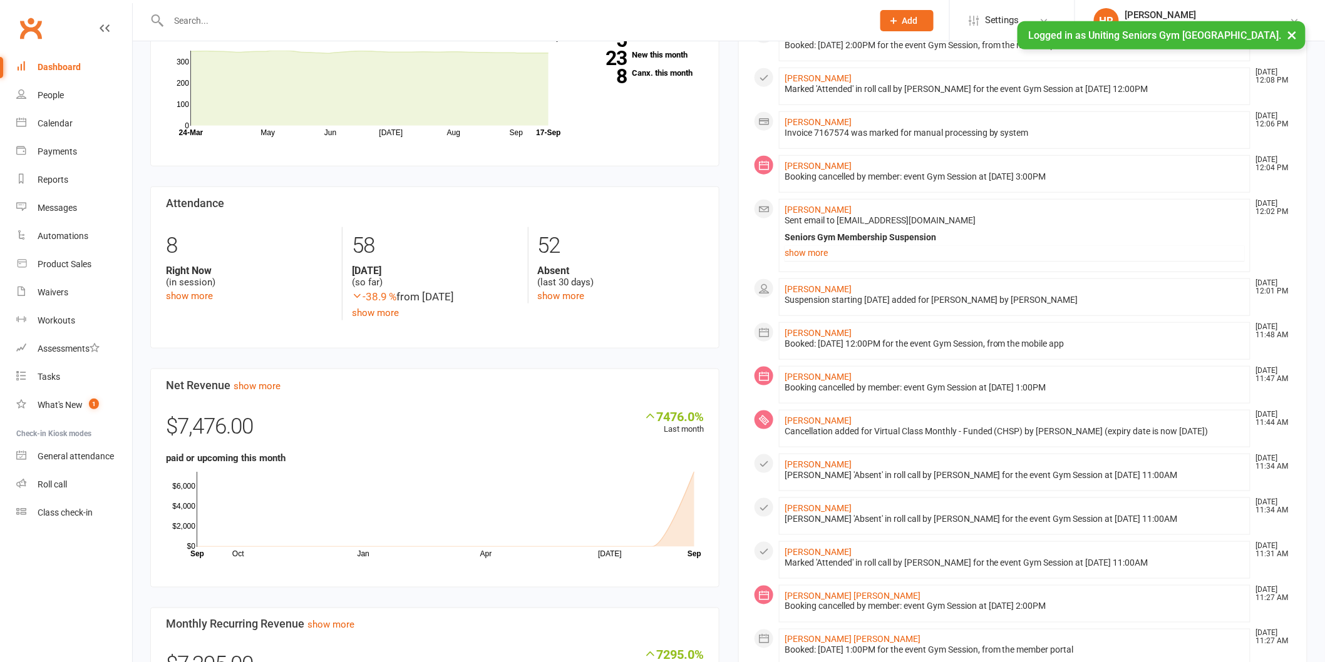
scroll to position [417, 0]
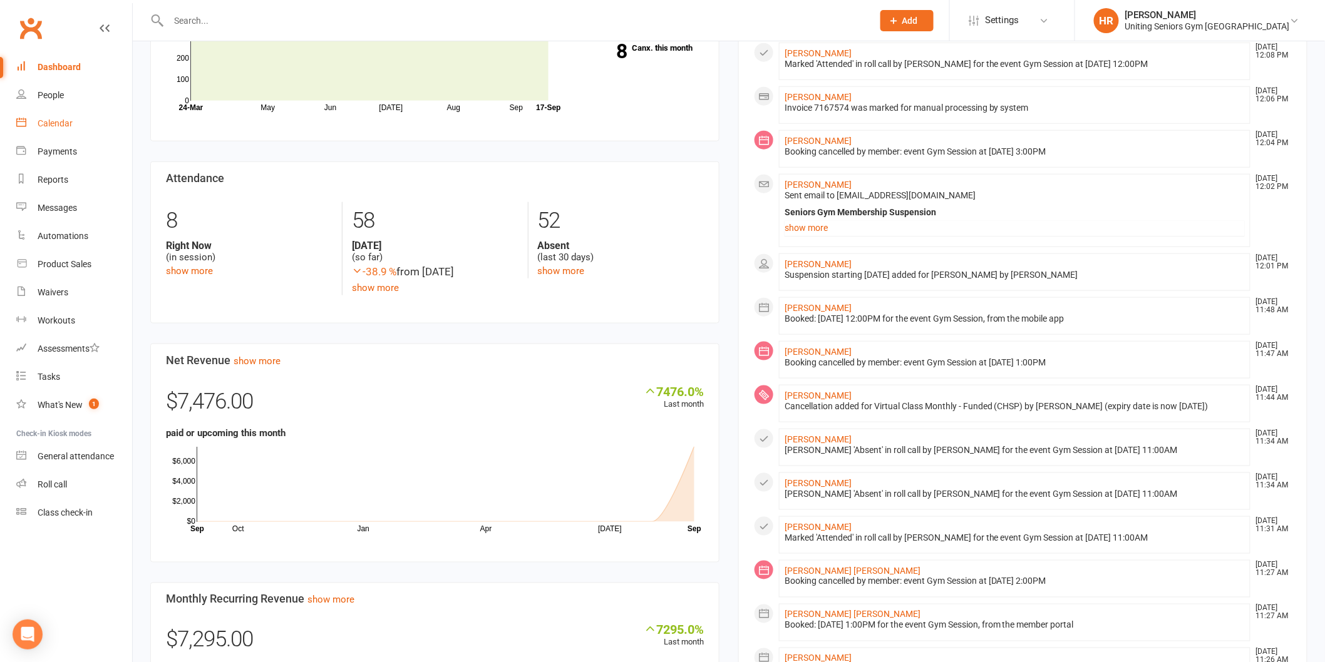
click at [47, 127] on div "Calendar" at bounding box center [55, 123] width 35 height 10
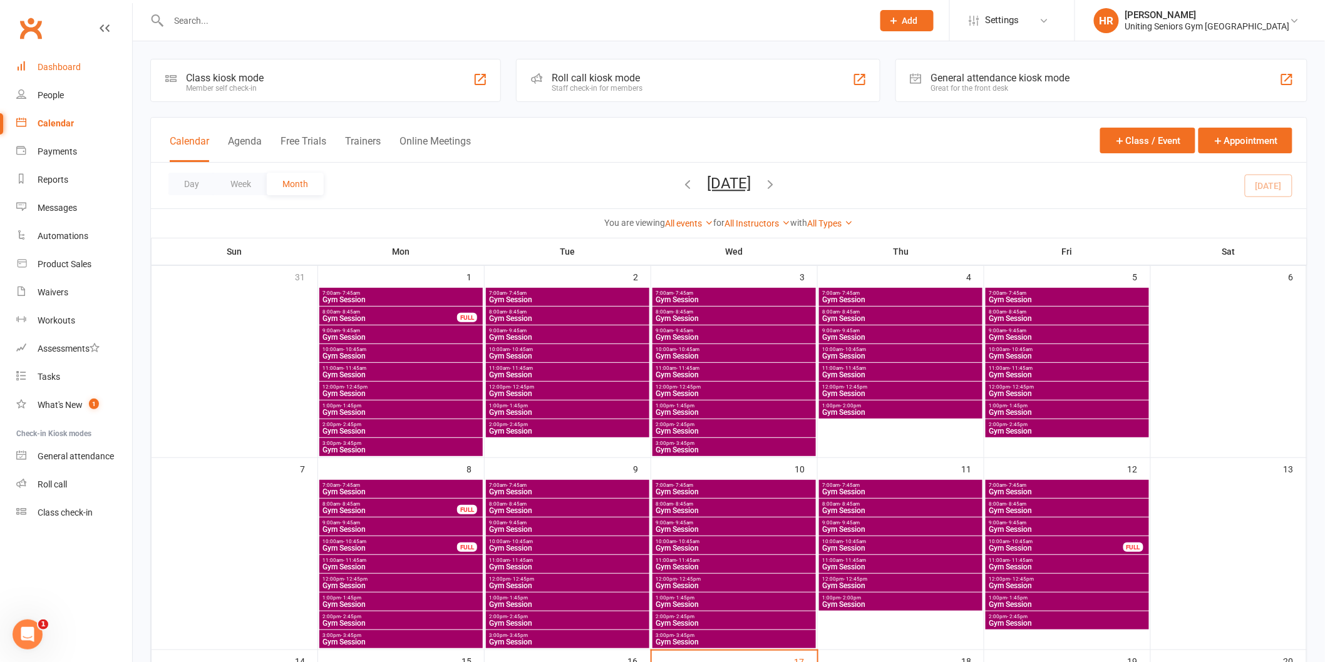
click at [65, 63] on div "Dashboard" at bounding box center [59, 67] width 43 height 10
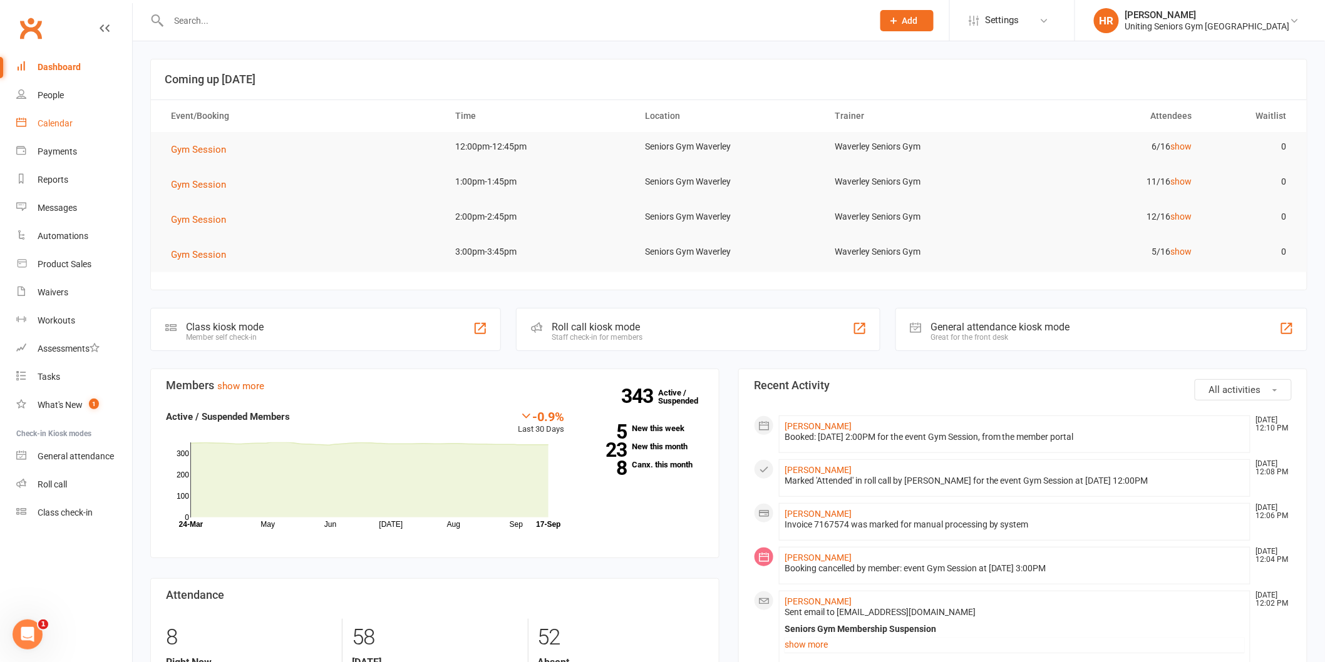
click at [55, 119] on div "Calendar" at bounding box center [55, 123] width 35 height 10
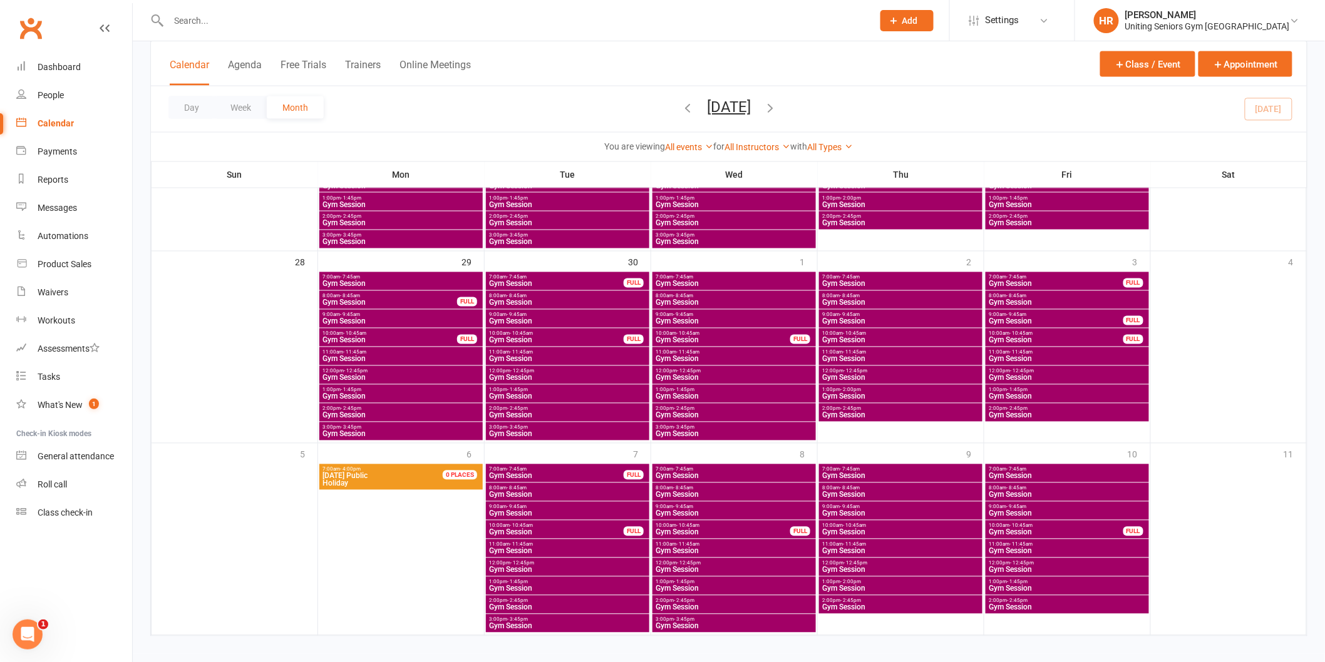
scroll to position [793, 0]
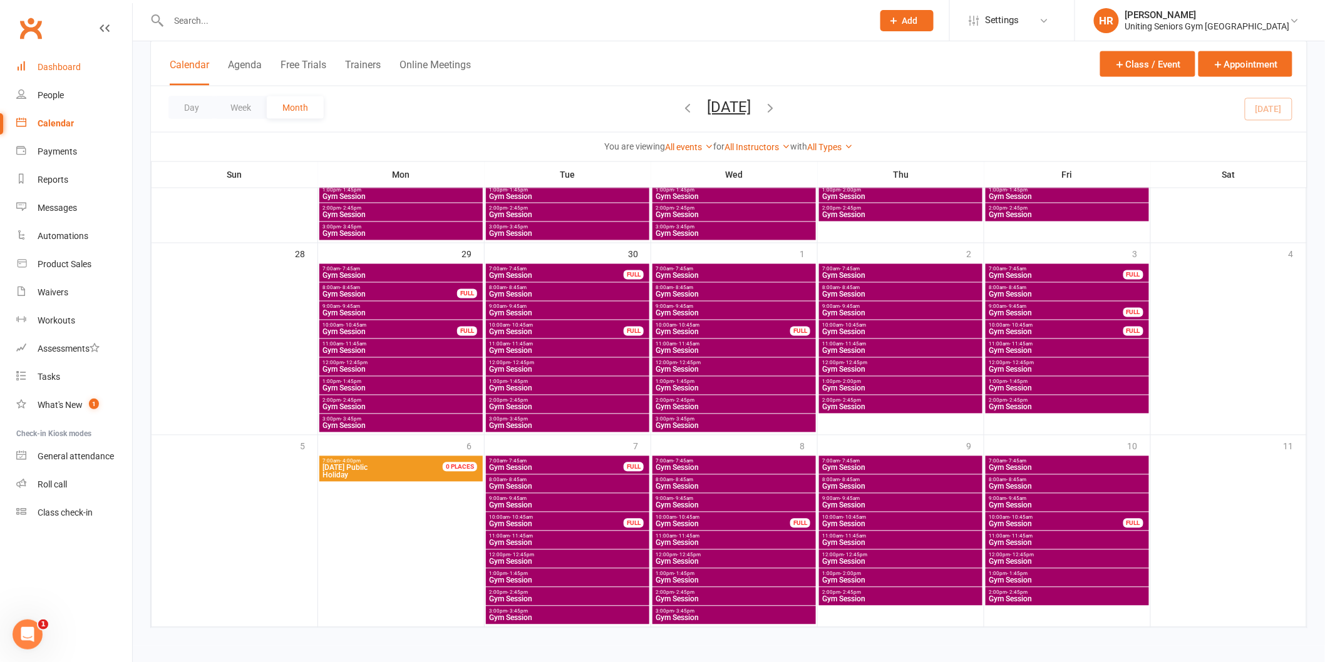
click at [41, 64] on div "Dashboard" at bounding box center [59, 67] width 43 height 10
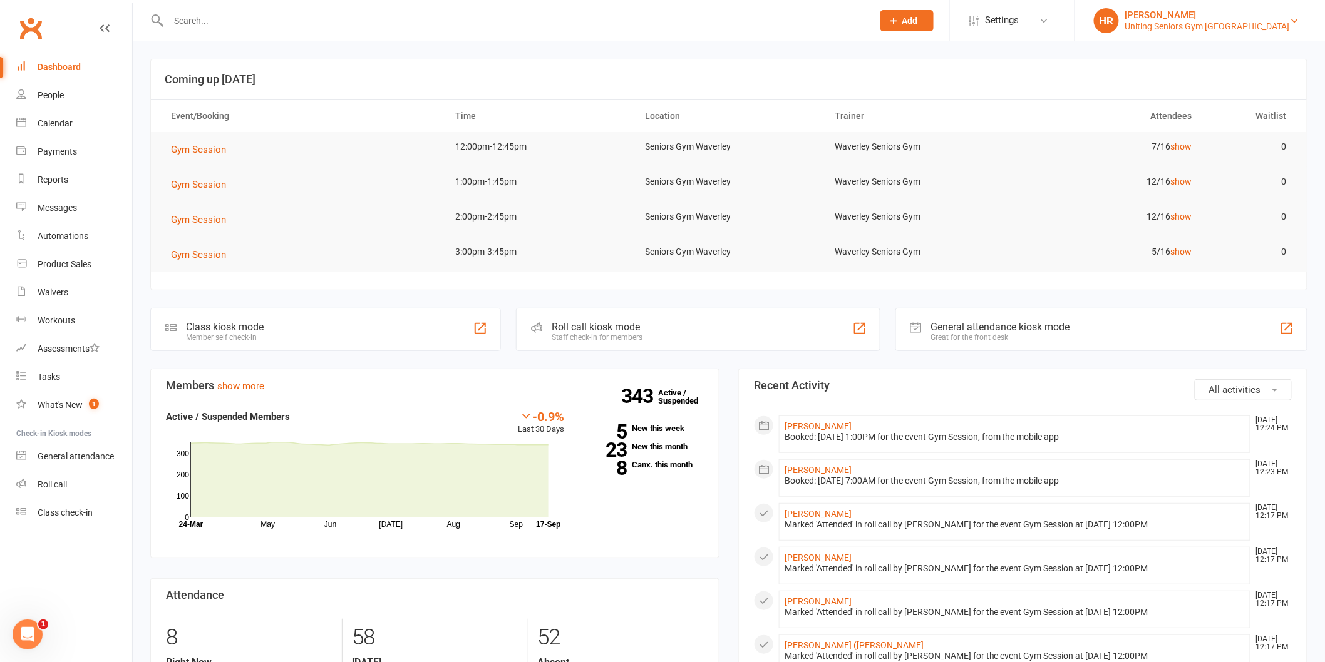
click at [1248, 26] on div "Uniting Seniors Gym Waverley" at bounding box center [1207, 26] width 165 height 11
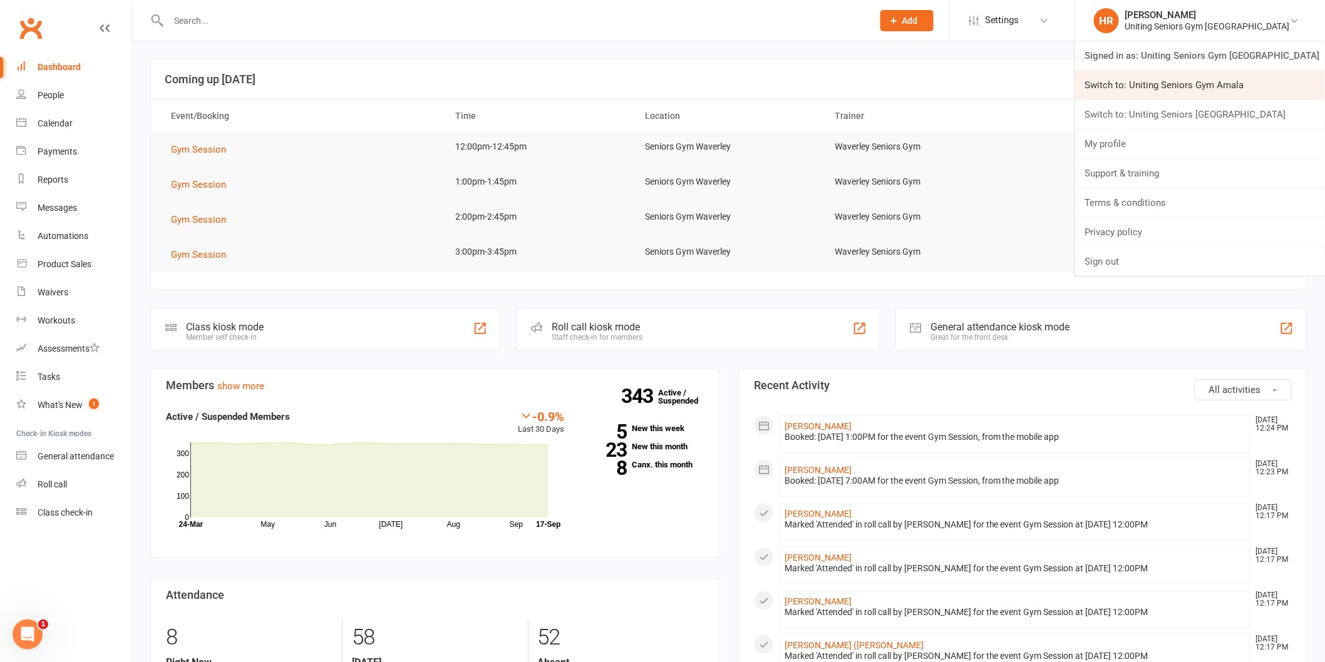
click at [1207, 89] on link "Switch to: Uniting Seniors Gym Amala" at bounding box center [1200, 85] width 250 height 29
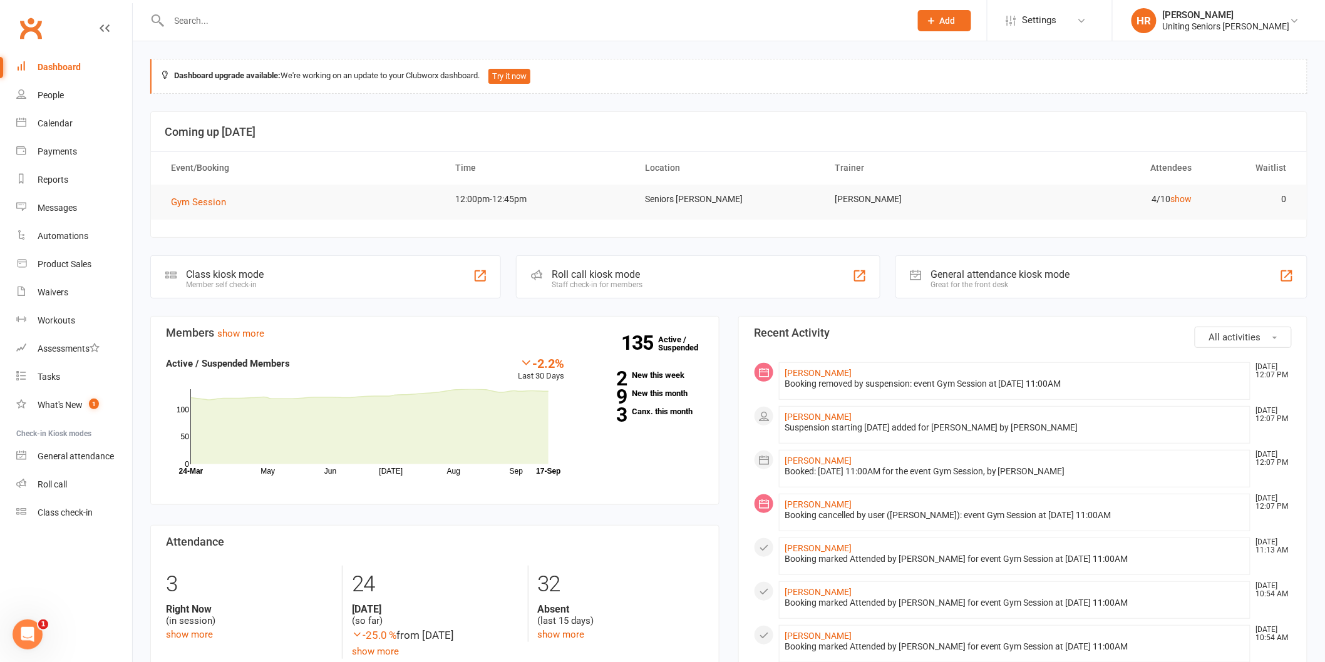
click at [603, 158] on th "Time" at bounding box center [539, 168] width 190 height 32
